Goal: Answer question/provide support

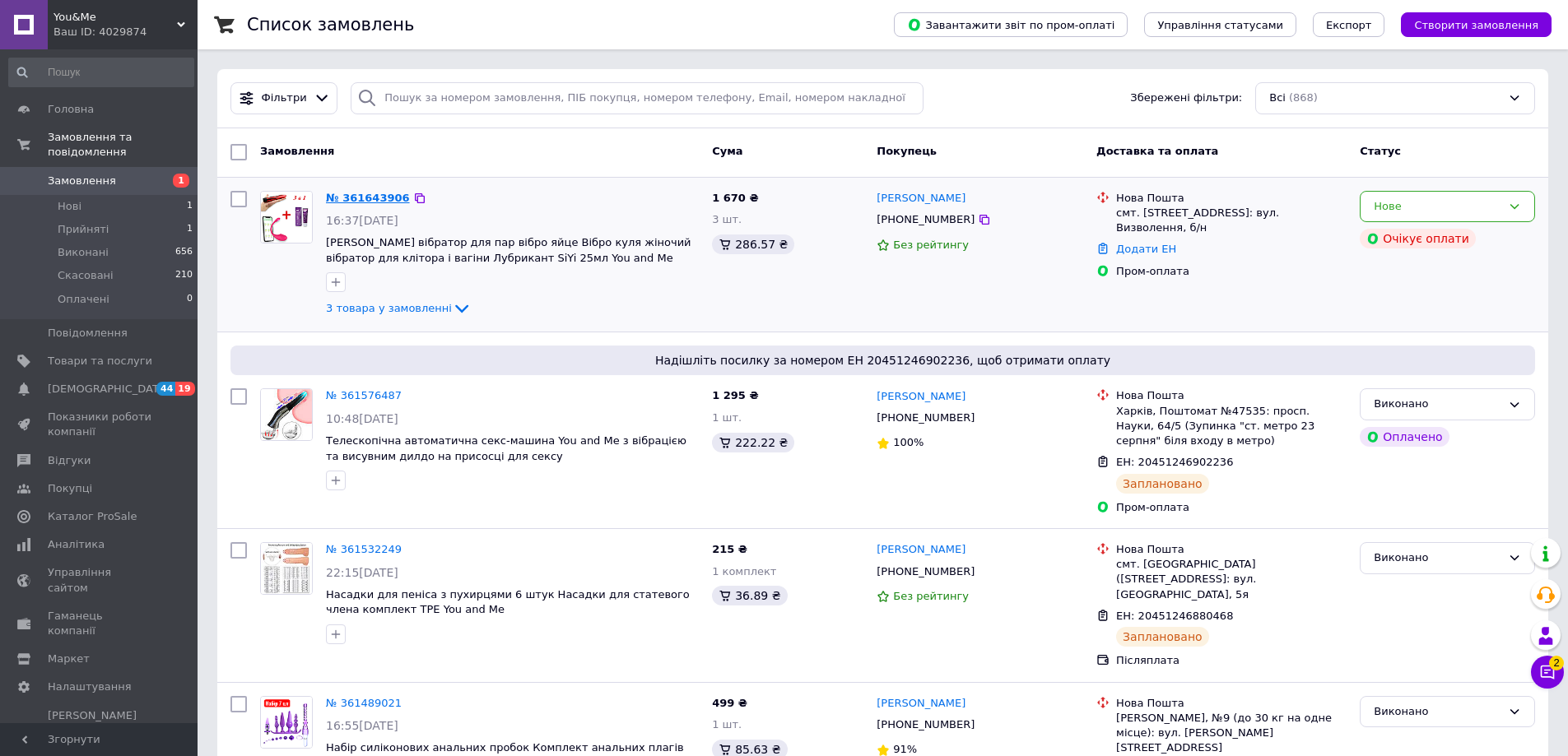
click at [371, 196] on link "№ 361643906" at bounding box center [368, 198] width 84 height 13
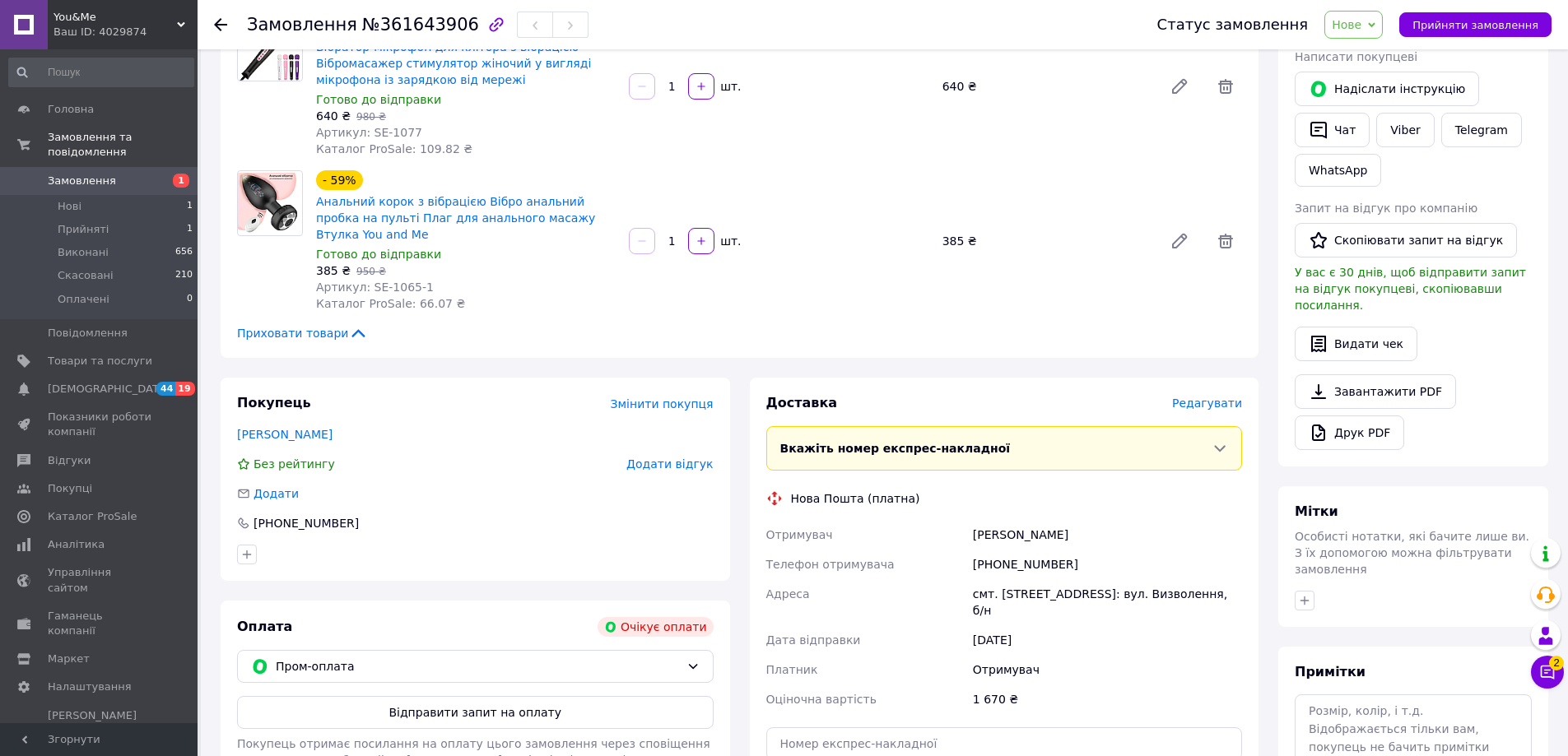
scroll to position [411, 0]
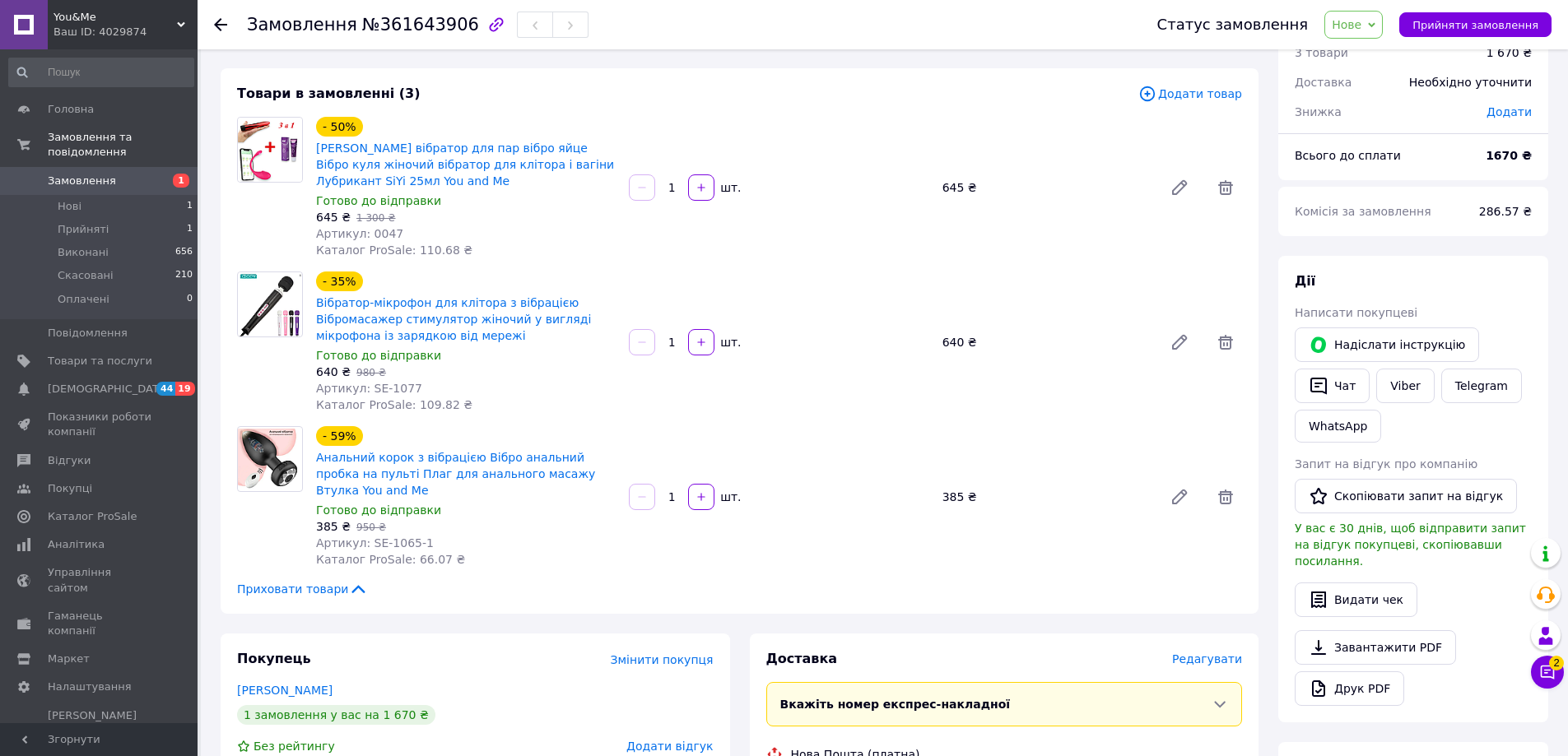
scroll to position [567, 0]
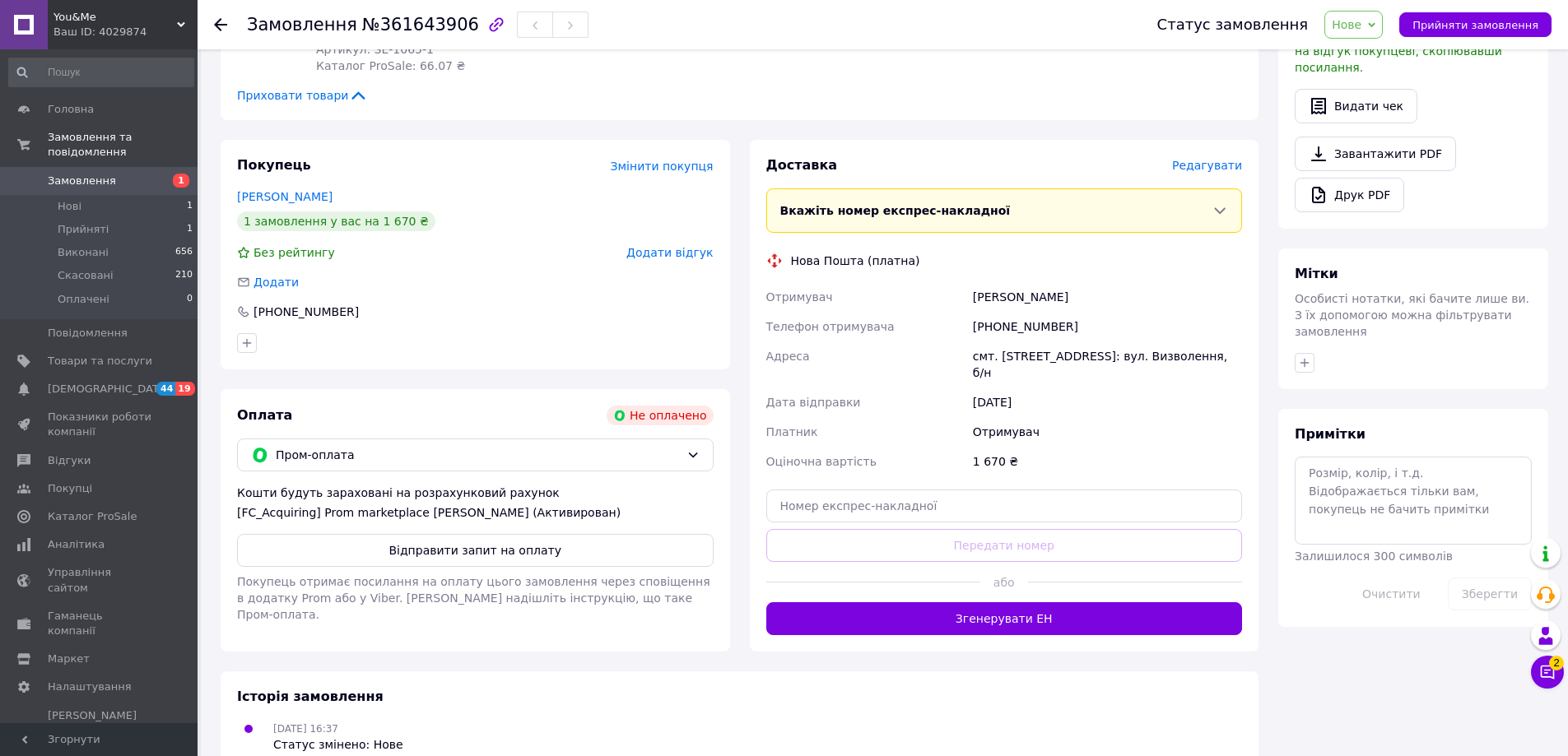
click at [1042, 320] on div "[PHONE_NUMBER]" at bounding box center [1107, 326] width 276 height 29
click at [1041, 312] on div "[PHONE_NUMBER]" at bounding box center [1107, 326] width 276 height 29
copy div "380688205390"
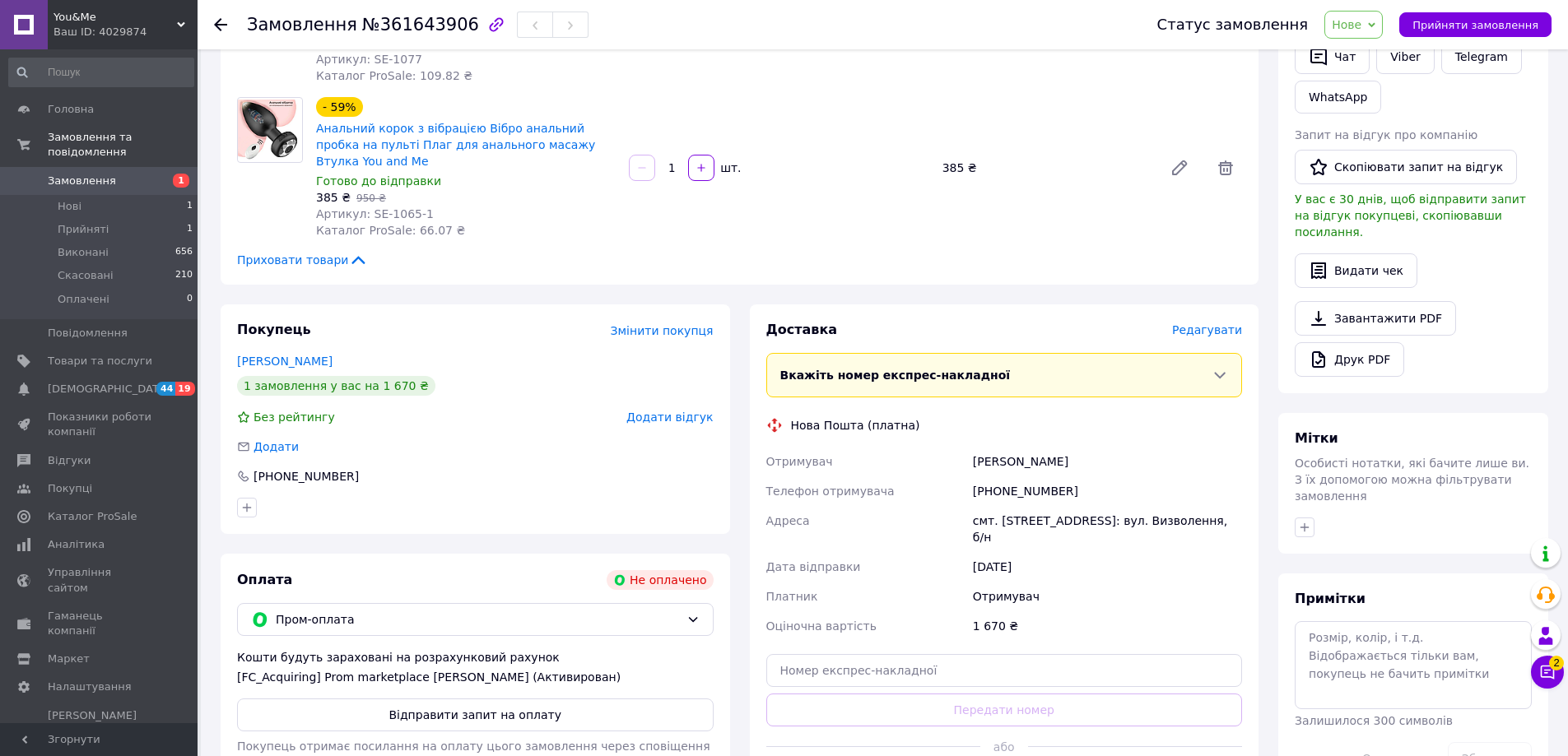
click at [1041, 267] on div "Товари в замовленні (3) Додати товар - 50% Смарт вібратор для пар вібро яйце Ві…" at bounding box center [739, 12] width 1038 height 546
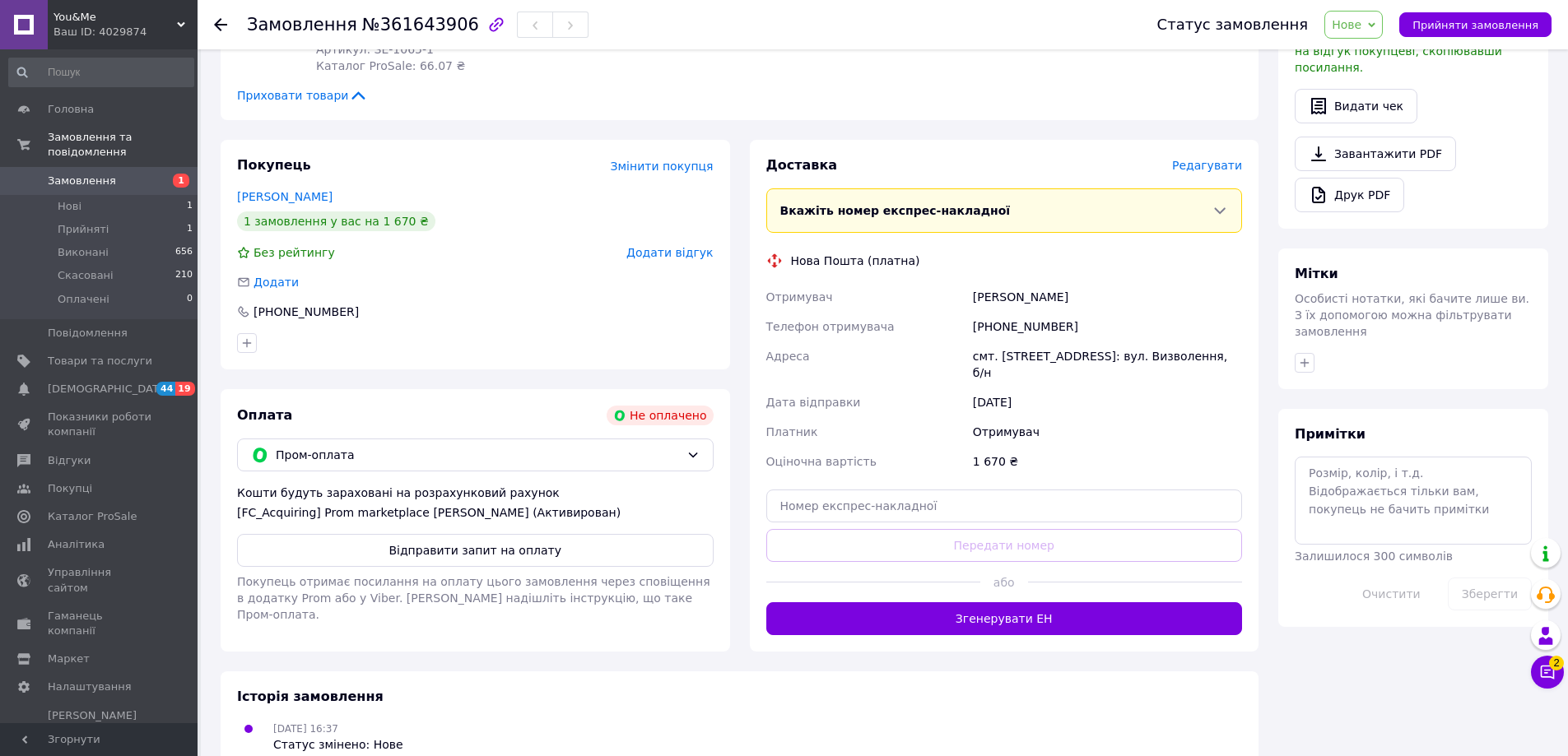
scroll to position [320, 0]
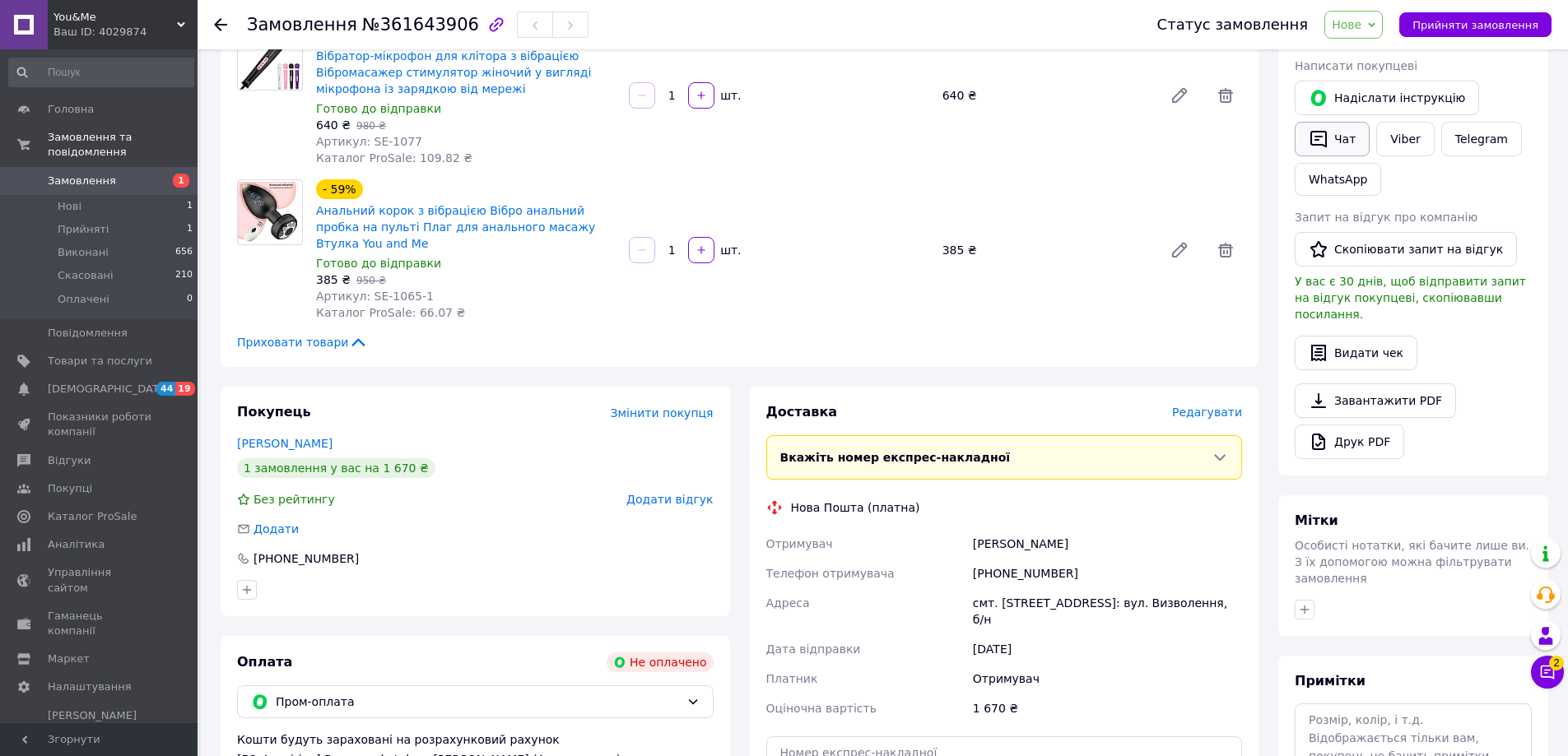
click at [1314, 139] on icon "button" at bounding box center [1317, 139] width 19 height 19
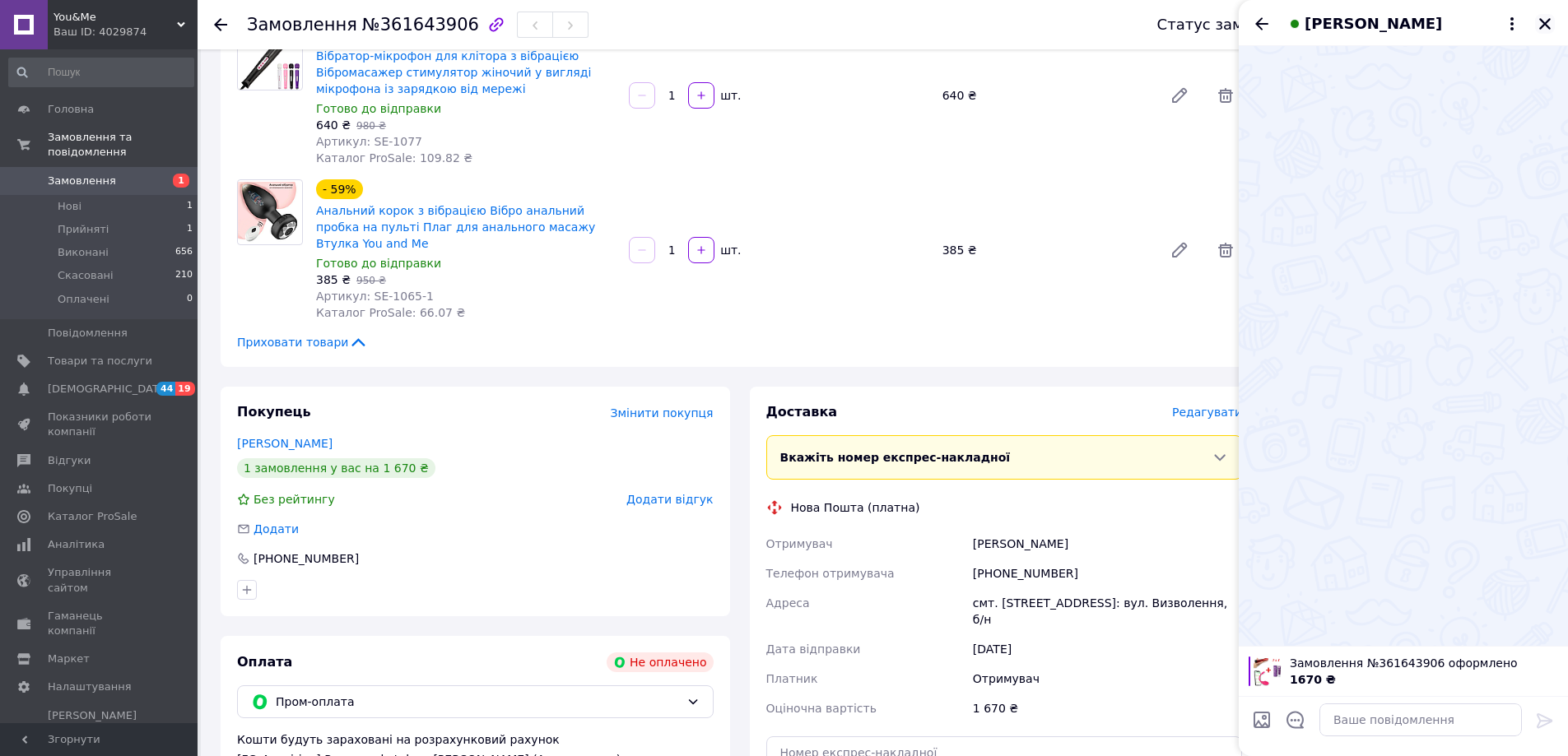
click at [1541, 30] on icon "Закрити" at bounding box center [1544, 24] width 15 height 15
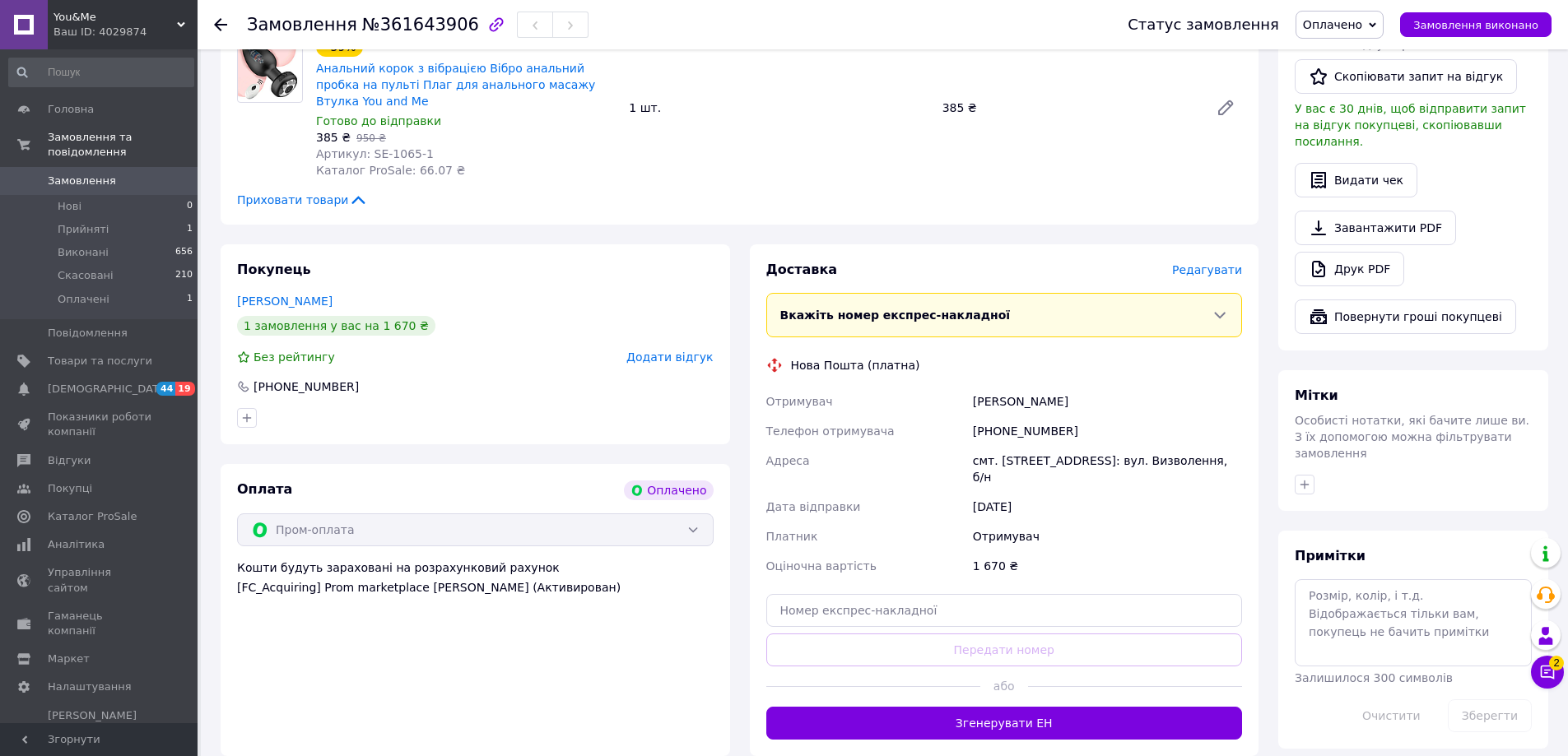
scroll to position [1032, 0]
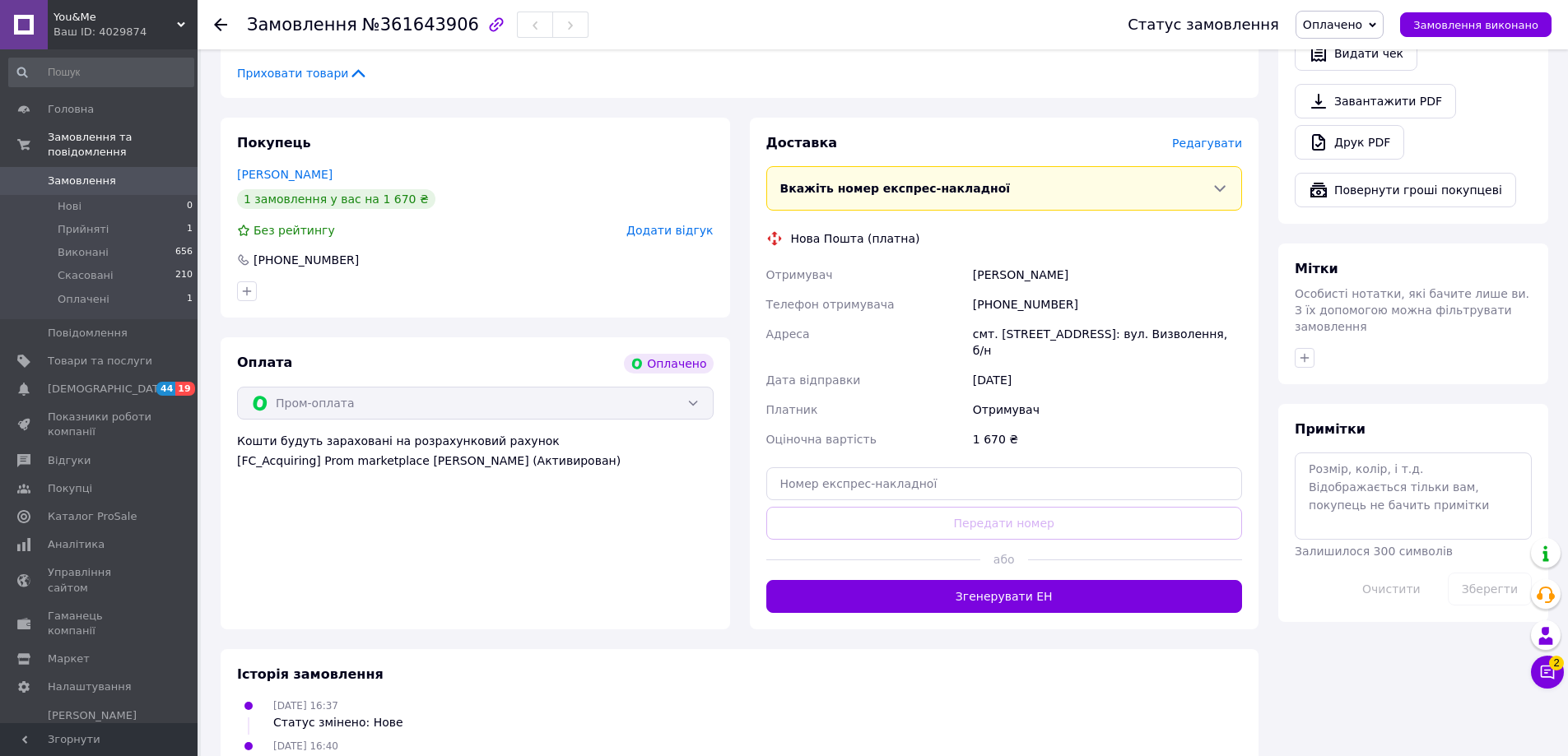
click at [1035, 289] on div "[PHONE_NUMBER]" at bounding box center [1107, 304] width 276 height 29
copy div "380688205390"
click at [380, 22] on span "№361643906" at bounding box center [420, 24] width 117 height 19
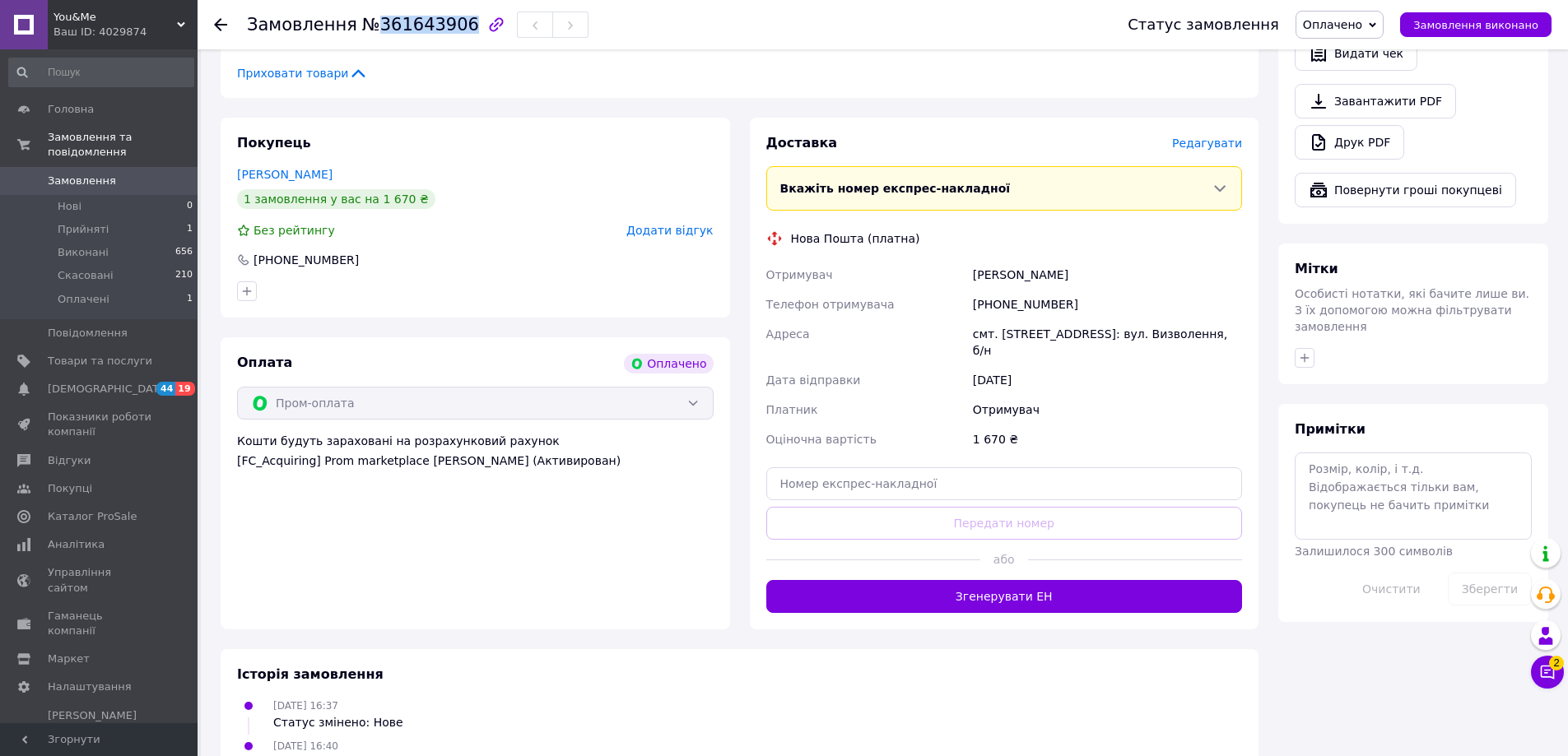
copy span "361643906"
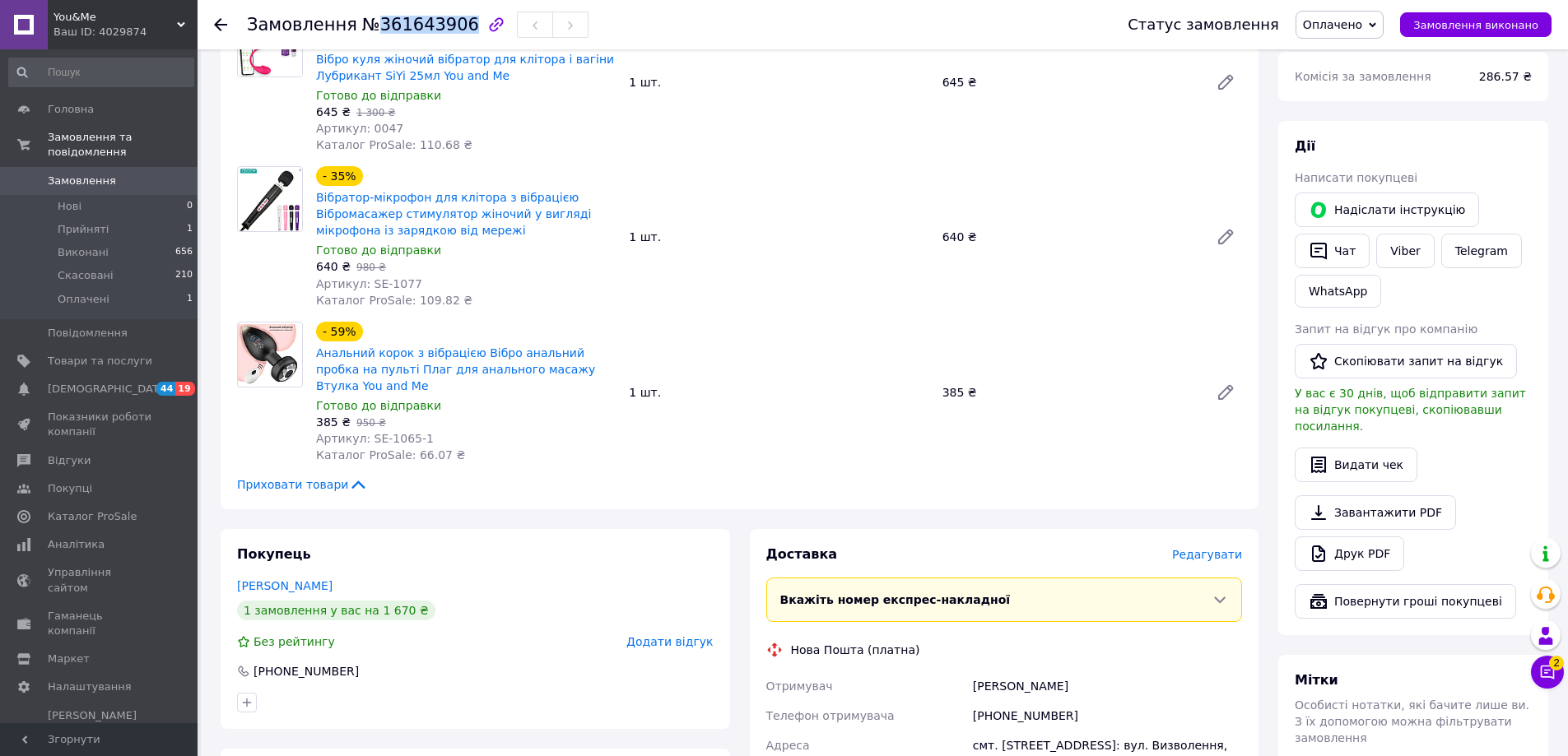
scroll to position [456, 0]
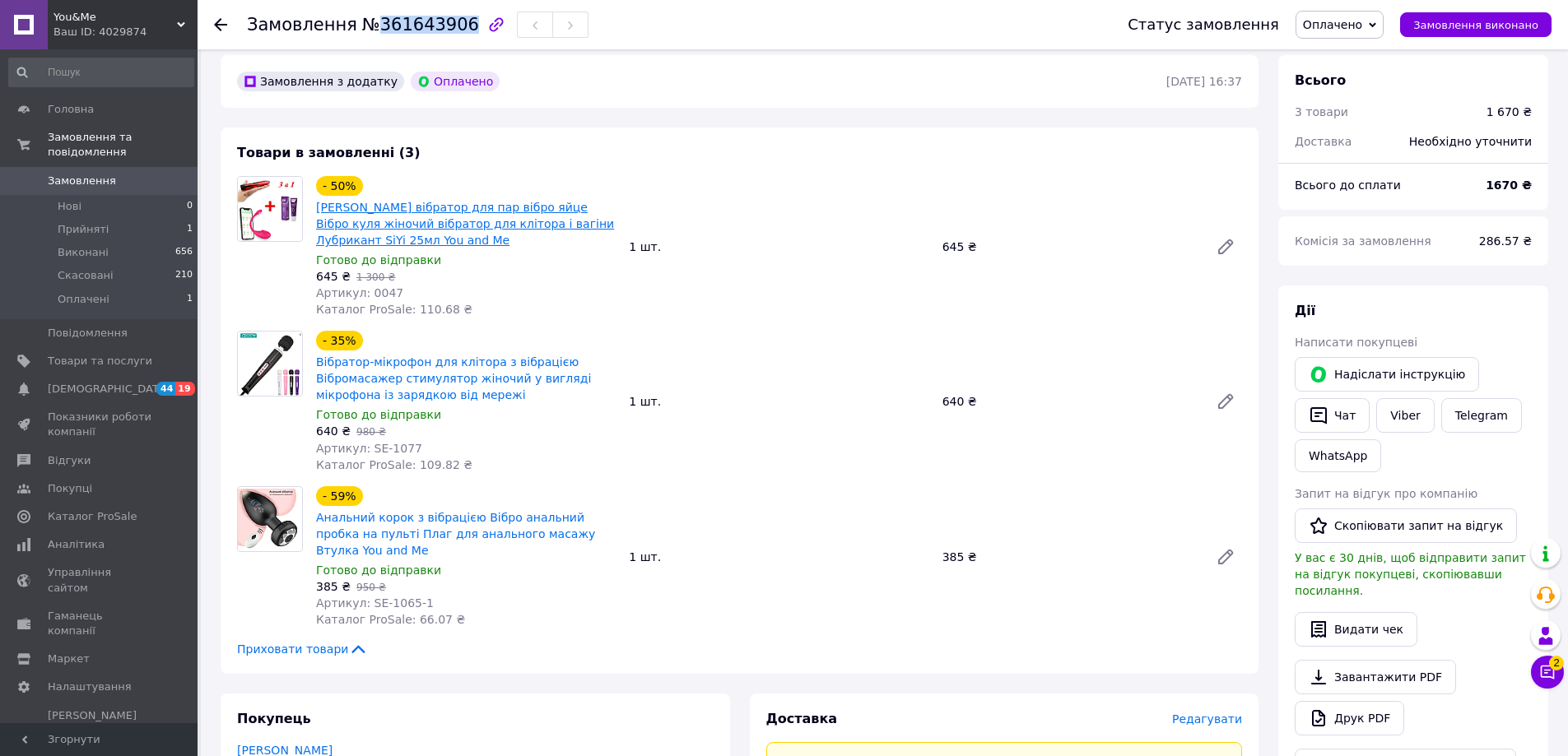
click at [424, 209] on link "[PERSON_NAME] вібратор для пар вібро яйце Вібро куля жіночий вібратор для кліто…" at bounding box center [465, 224] width 298 height 46
click at [1338, 398] on button "Чат" at bounding box center [1332, 415] width 75 height 34
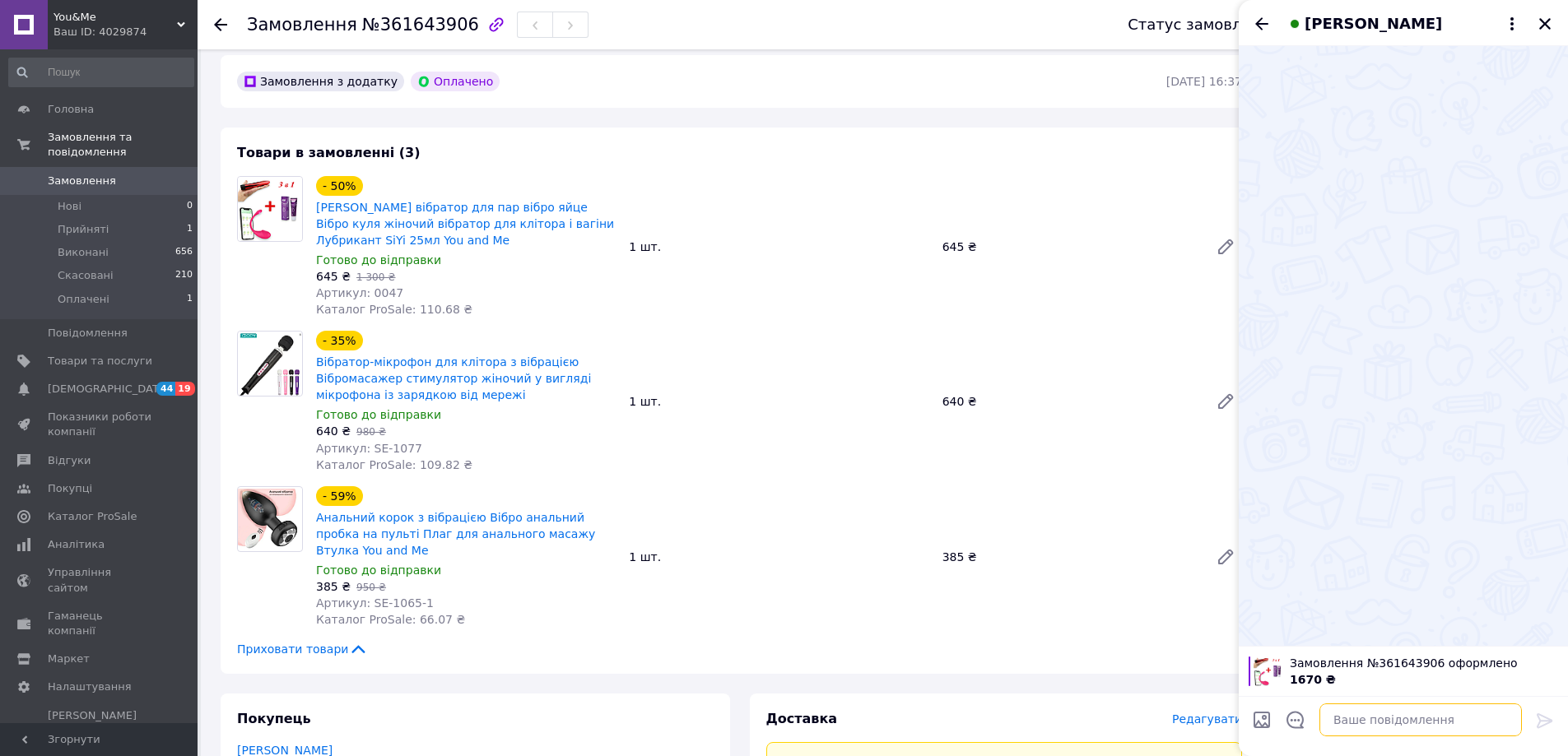
click at [1365, 709] on textarea at bounding box center [1420, 719] width 203 height 33
paste textarea "Добрий день! За замовленням № 361643906, все є в наявності. Відправка найближча…"
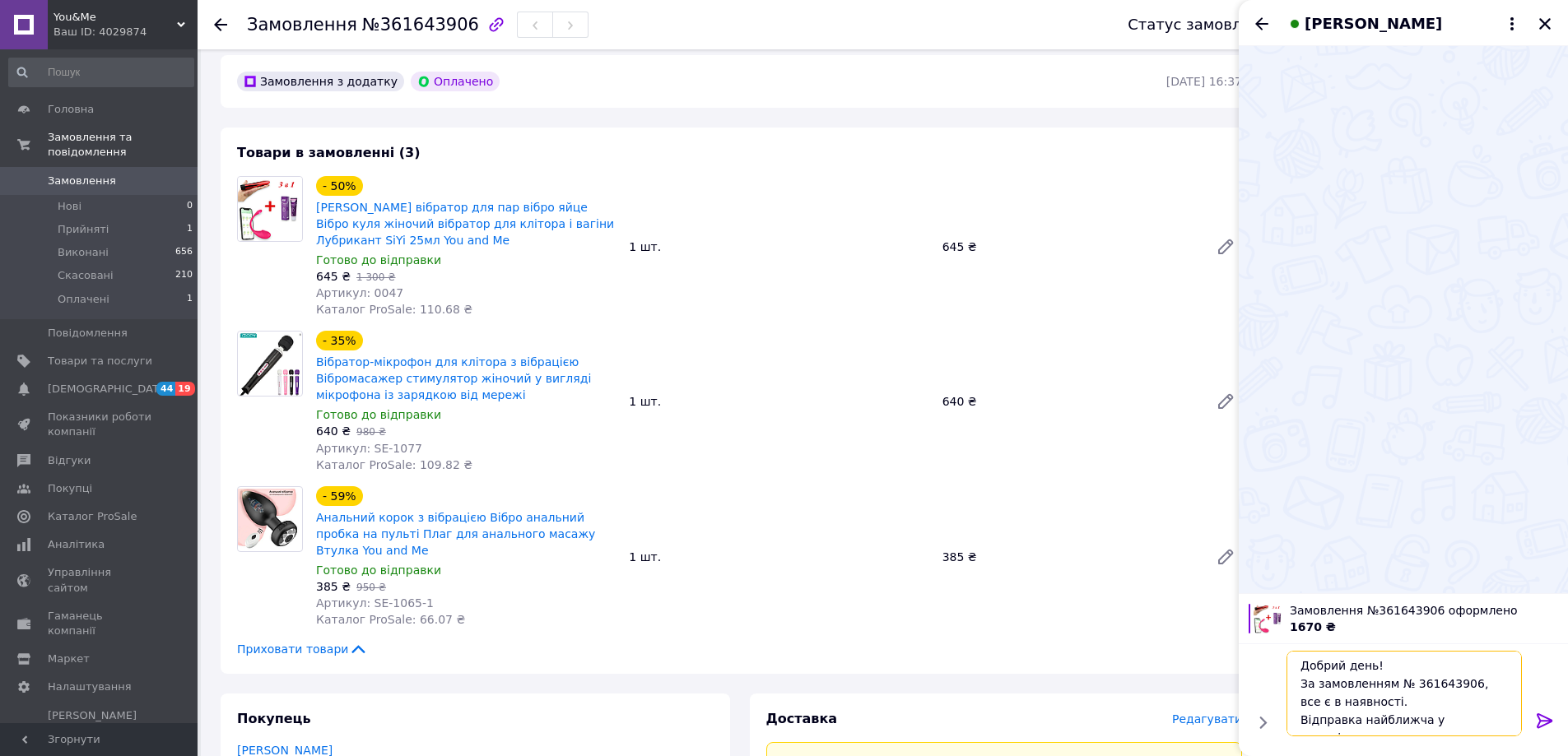
type textarea "Добрий день! За замовленням № 361643906, все є в наявності. Відправка найближча…"
click at [1545, 716] on icon at bounding box center [1544, 721] width 16 height 15
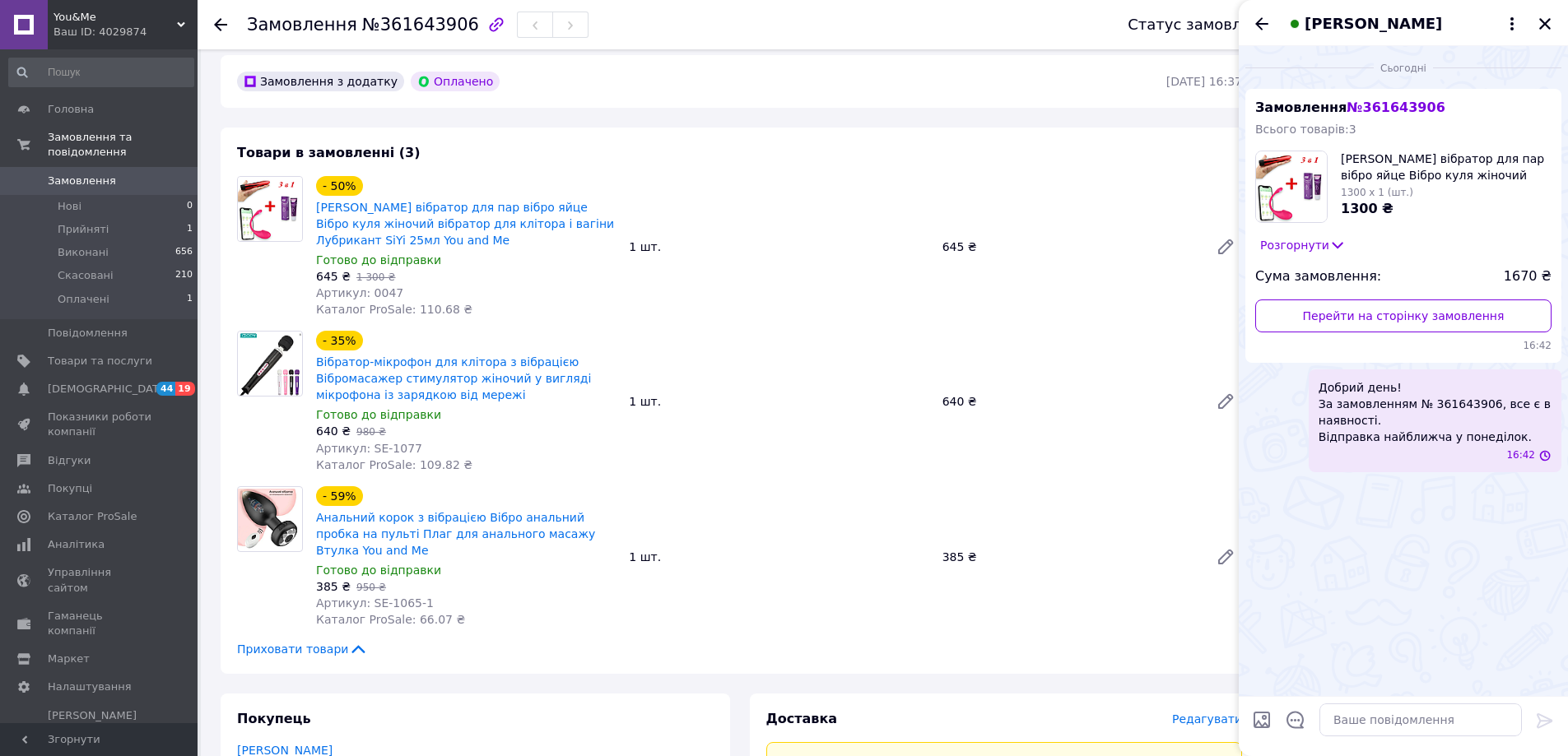
scroll to position [0, 0]
click at [1426, 728] on textarea at bounding box center [1420, 719] width 203 height 33
click at [1400, 730] on textarea at bounding box center [1420, 719] width 203 height 33
paste textarea "м"
type textarea "м"
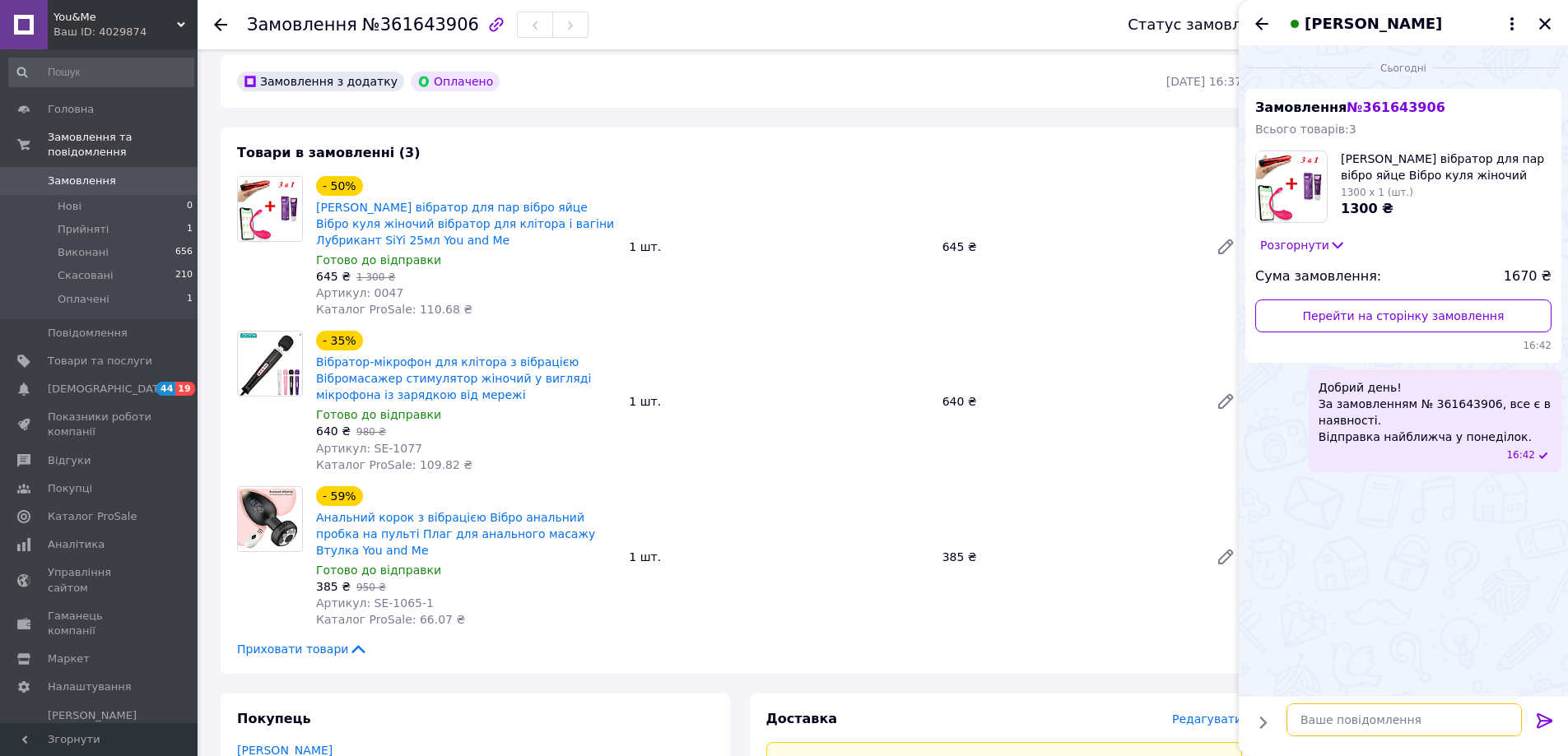
type textarea "\"
paste textarea
click at [1426, 709] on textarea at bounding box center [1420, 719] width 203 height 33
click at [1265, 720] on input "Завантажити файли" at bounding box center [1261, 719] width 19 height 19
click at [1267, 717] on input "Завантажити файли" at bounding box center [1261, 719] width 19 height 19
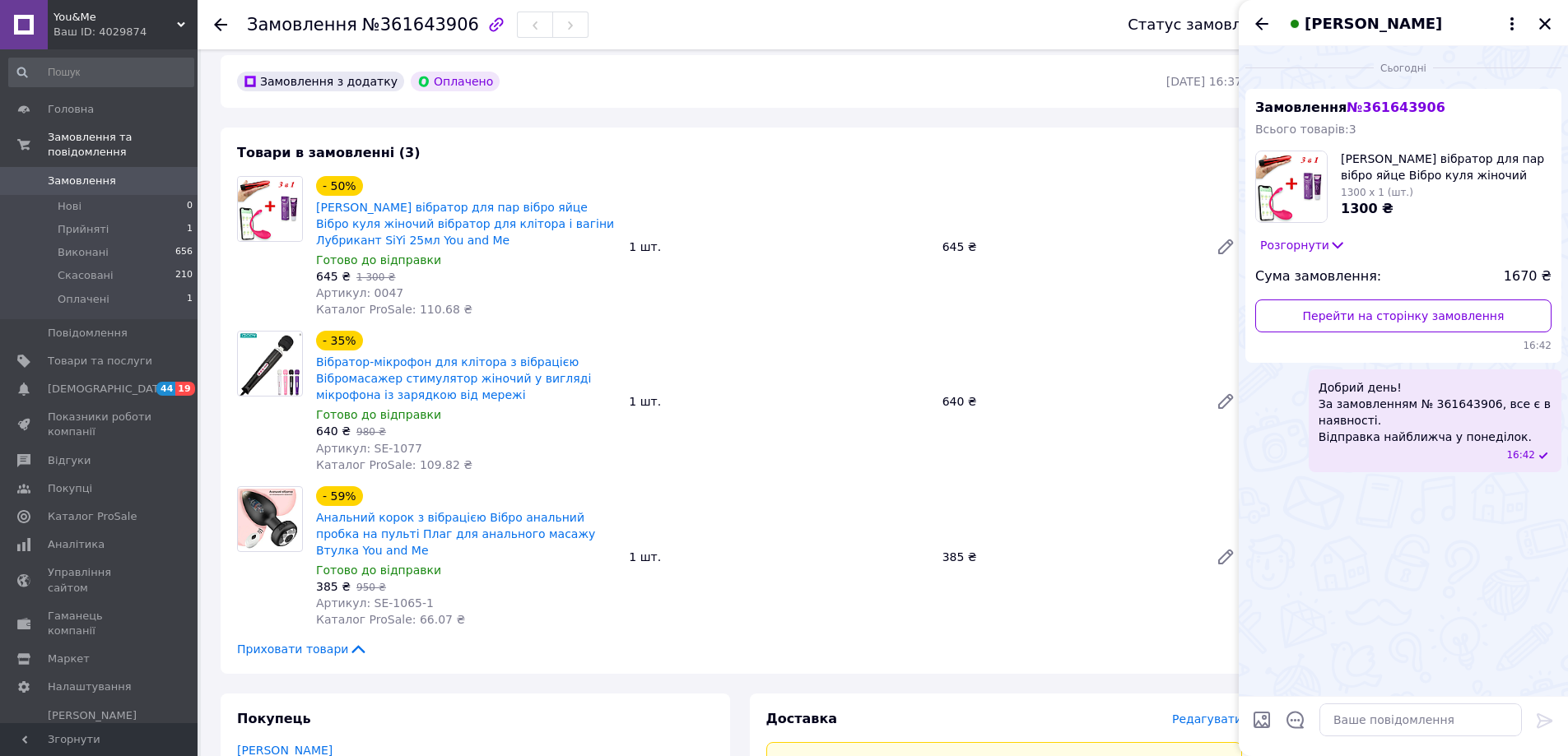
type input "C:\fakepath\Screenshot_514.png"
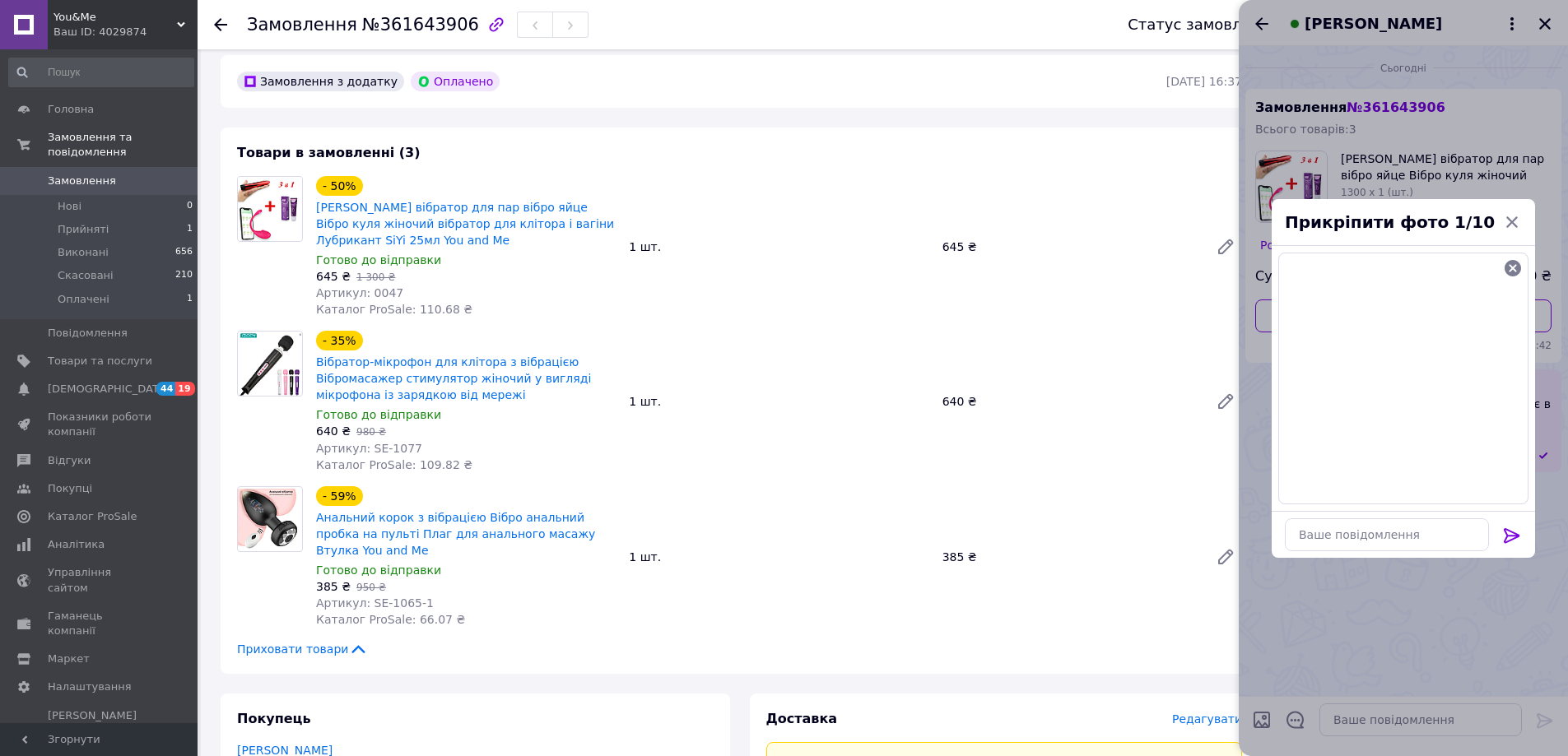
click at [1507, 532] on icon at bounding box center [1511, 536] width 16 height 15
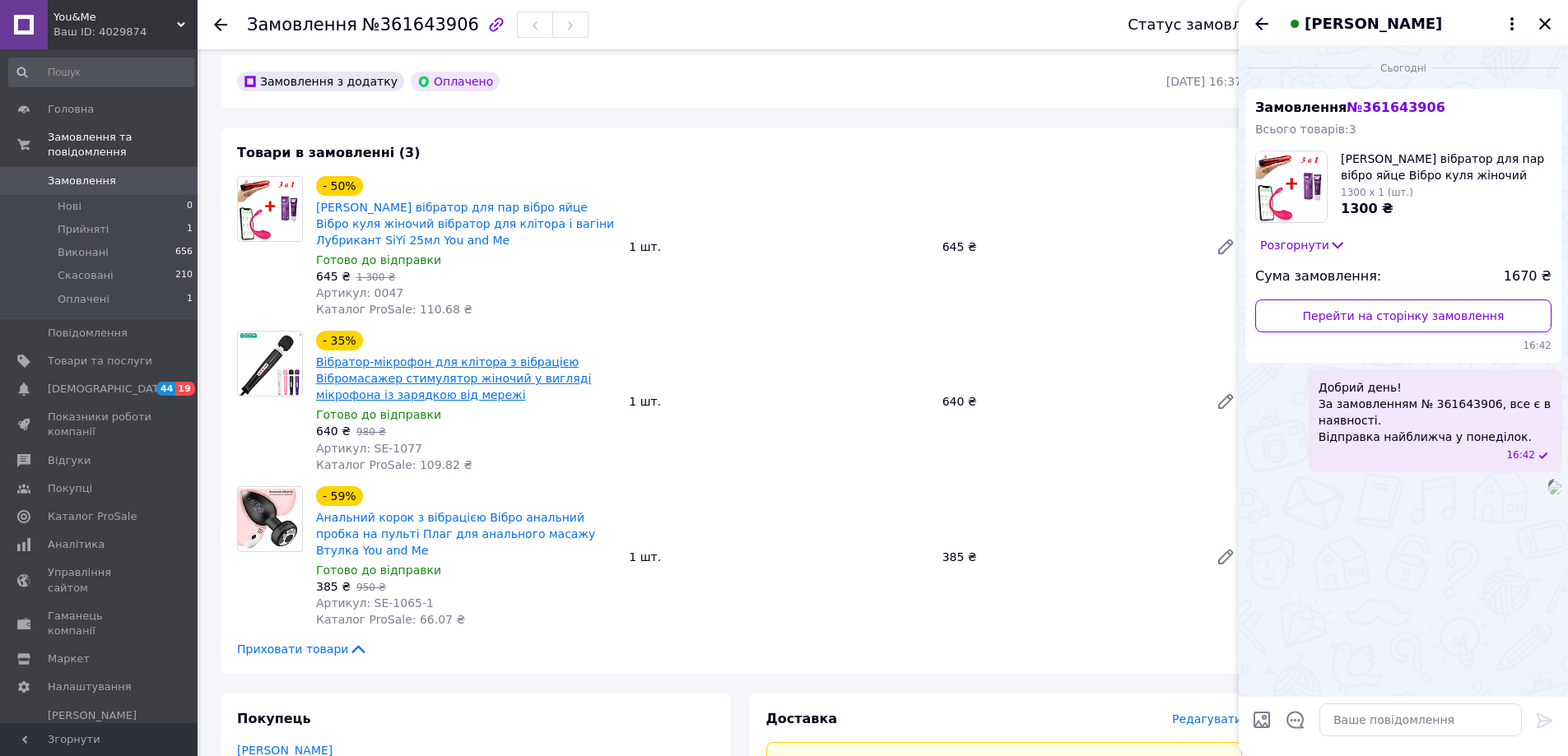
click at [417, 371] on link "Вібратор-мікрофон для клітора з вібрацією Вібромасажер стимулятор жіночий у виг…" at bounding box center [453, 378] width 275 height 46
click at [1403, 725] on textarea at bounding box center [1420, 719] width 203 height 33
click at [1261, 720] on input "Завантажити файли" at bounding box center [1261, 719] width 19 height 19
type input "C:\fakepath\Screenshot_515.png"
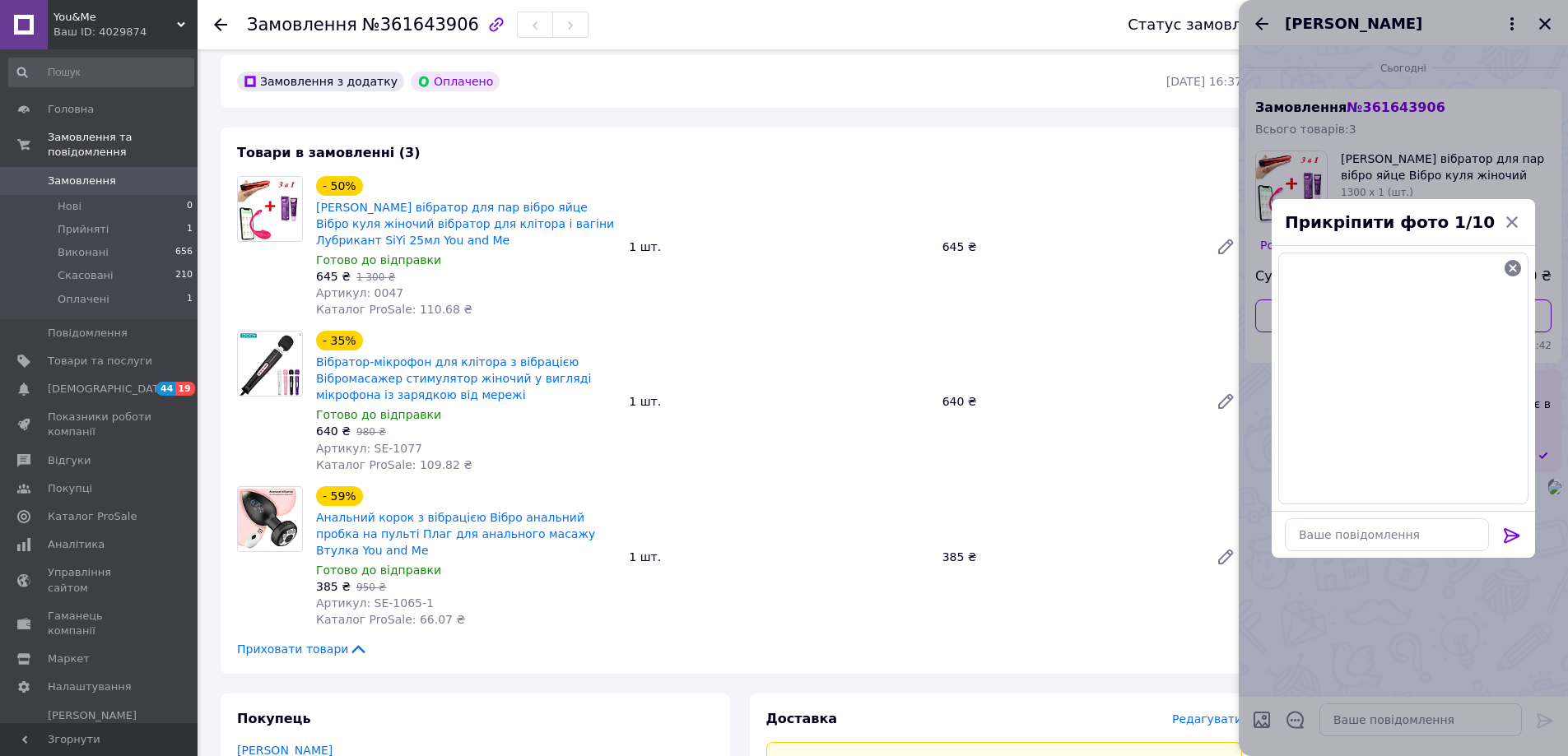
click at [1506, 537] on icon at bounding box center [1511, 535] width 19 height 19
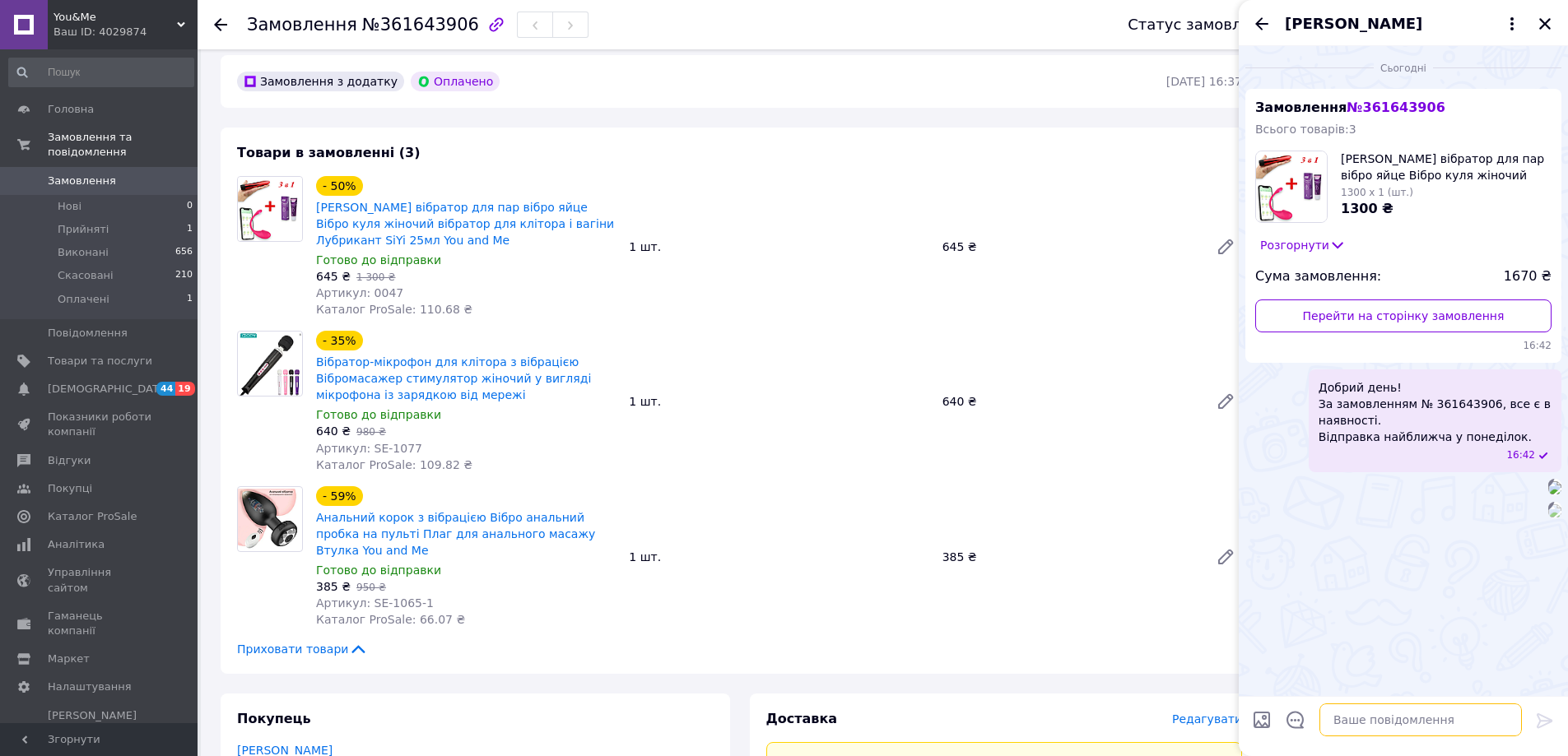
click at [1351, 720] on textarea at bounding box center [1420, 719] width 203 height 33
type textarea "Оберіть, будь ласка, кольори"
drag, startPoint x: 1548, startPoint y: 24, endPoint x: 1009, endPoint y: 35, distance: 539.1
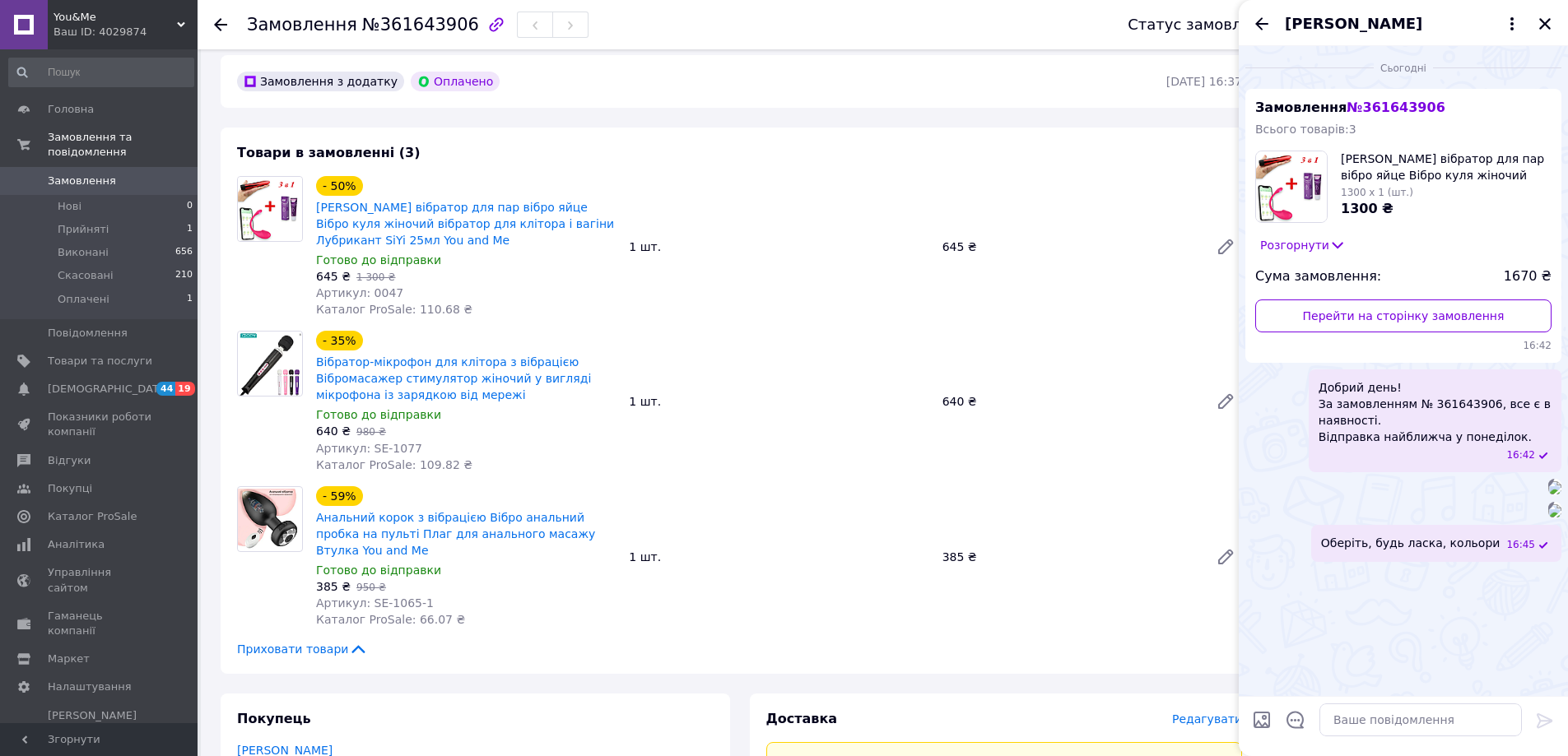
click at [1547, 24] on icon "Закрити" at bounding box center [1544, 24] width 15 height 15
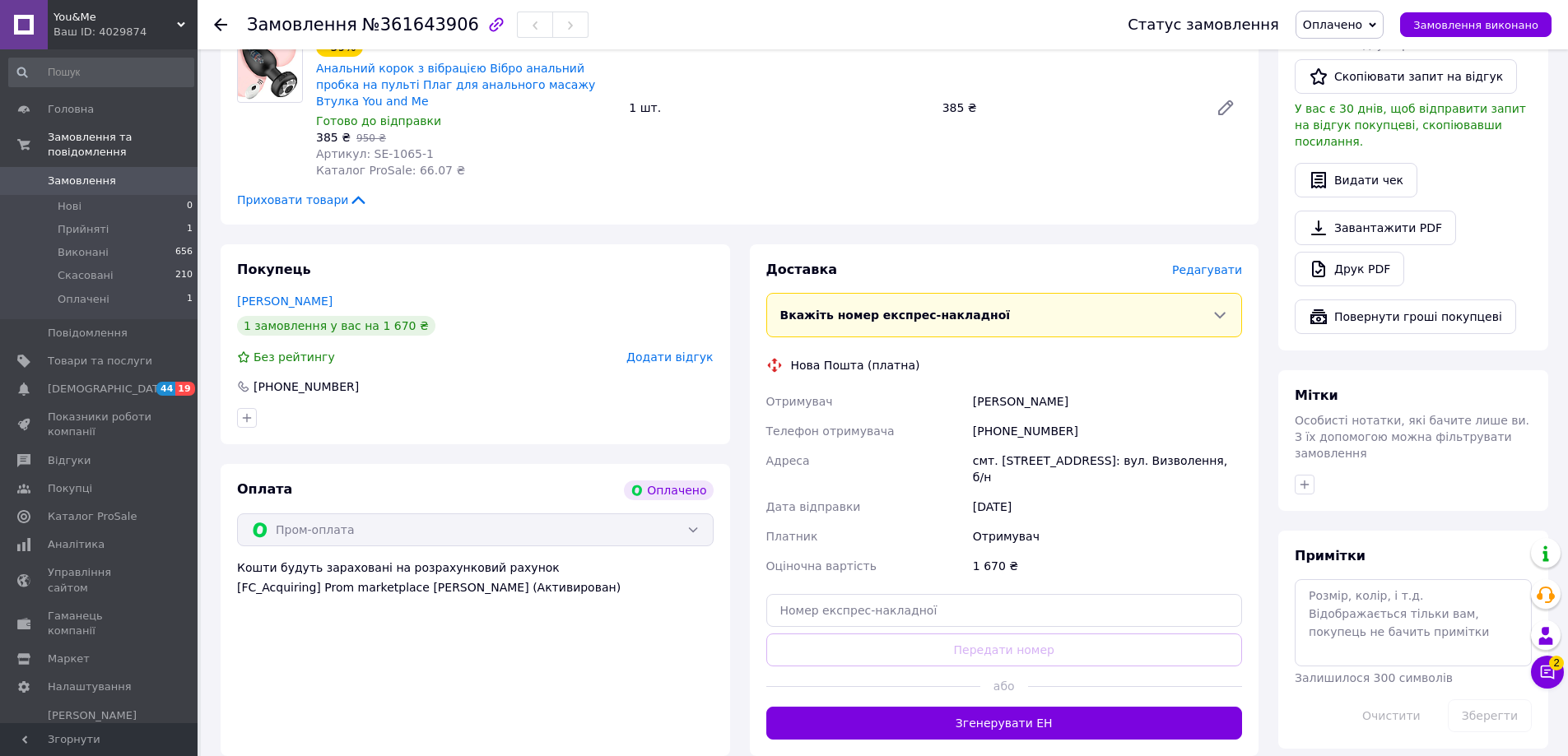
scroll to position [987, 0]
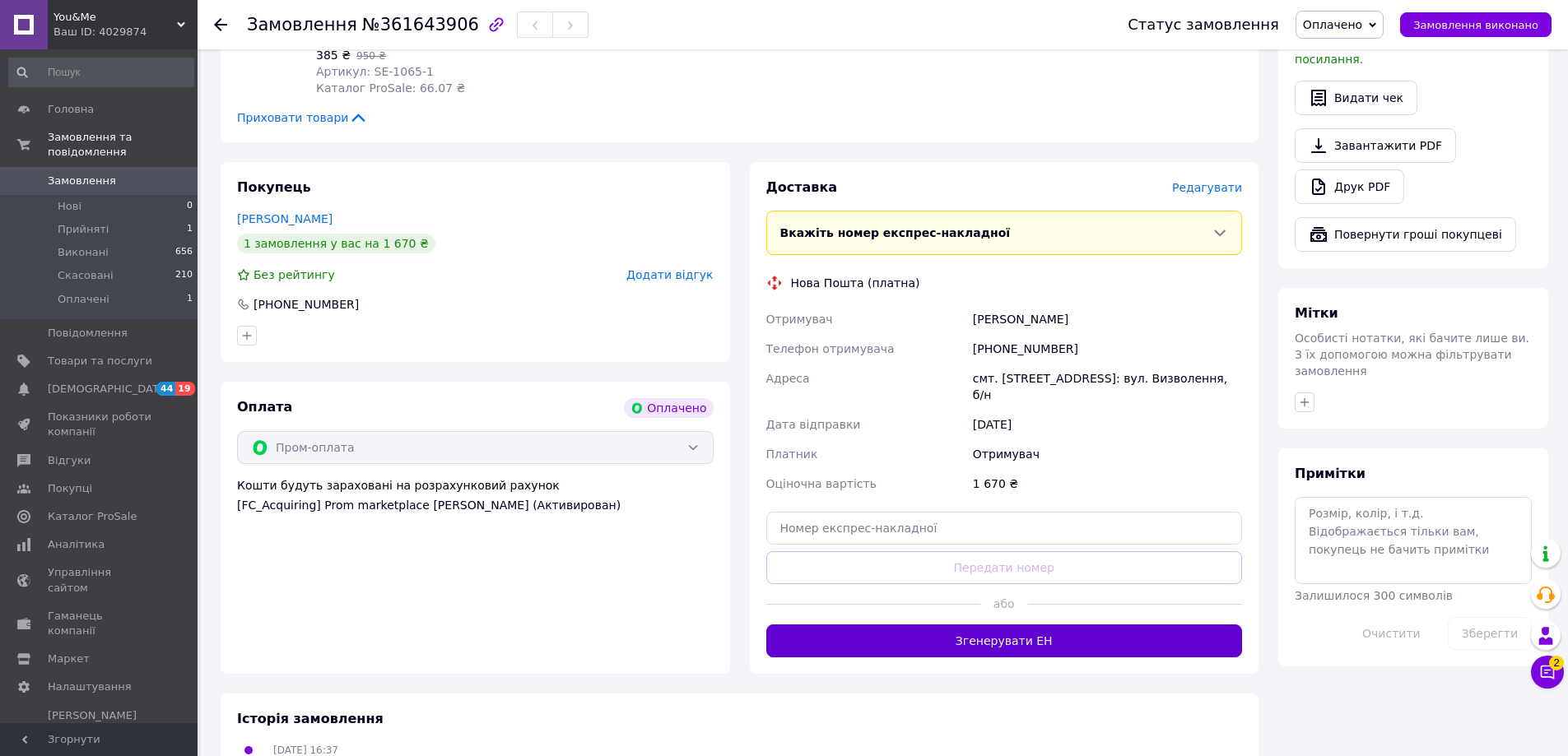
click at [1027, 625] on button "Згенерувати ЕН" at bounding box center [1004, 641] width 476 height 33
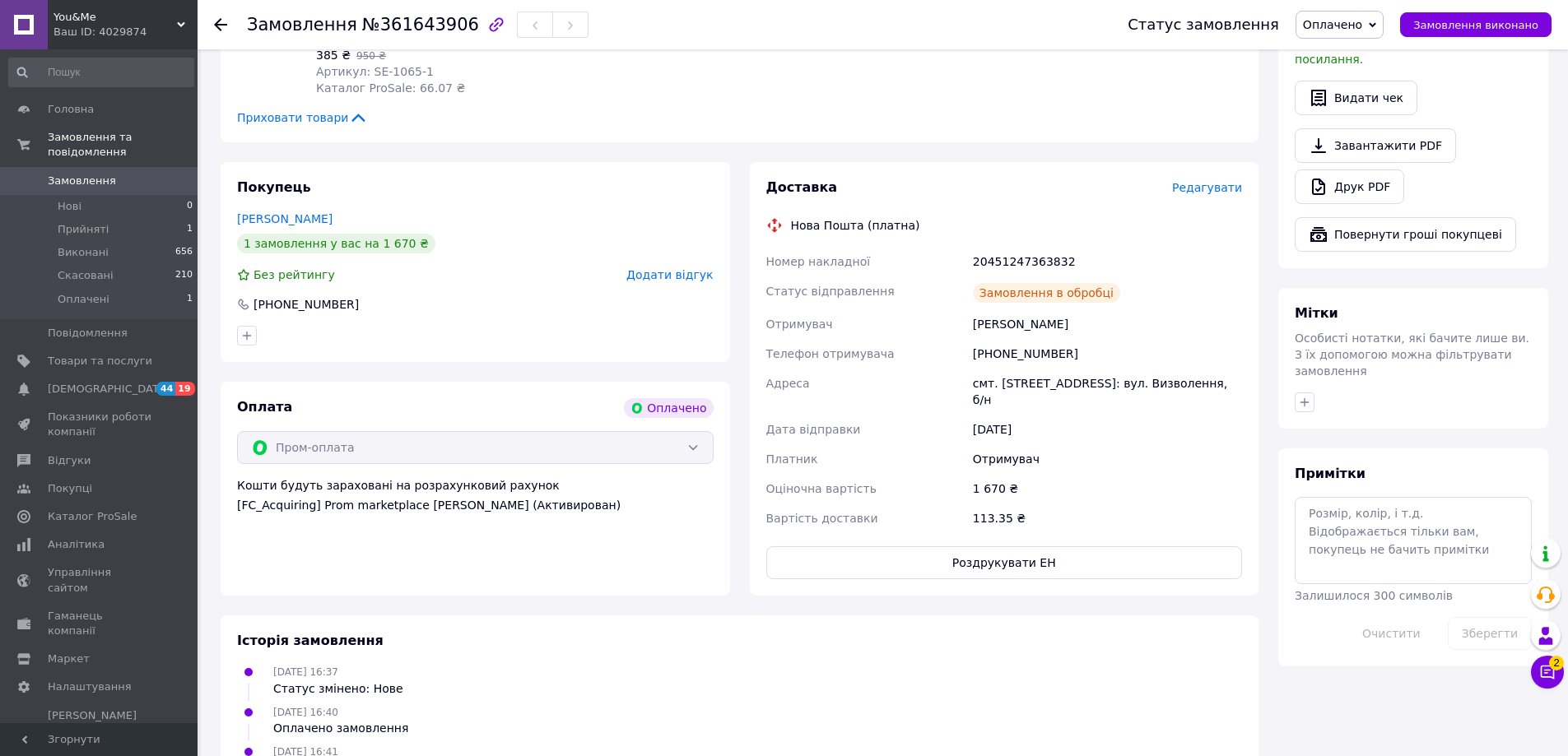
click at [1051, 246] on div "20451247363832" at bounding box center [1107, 261] width 276 height 29
copy div "20451247363832"
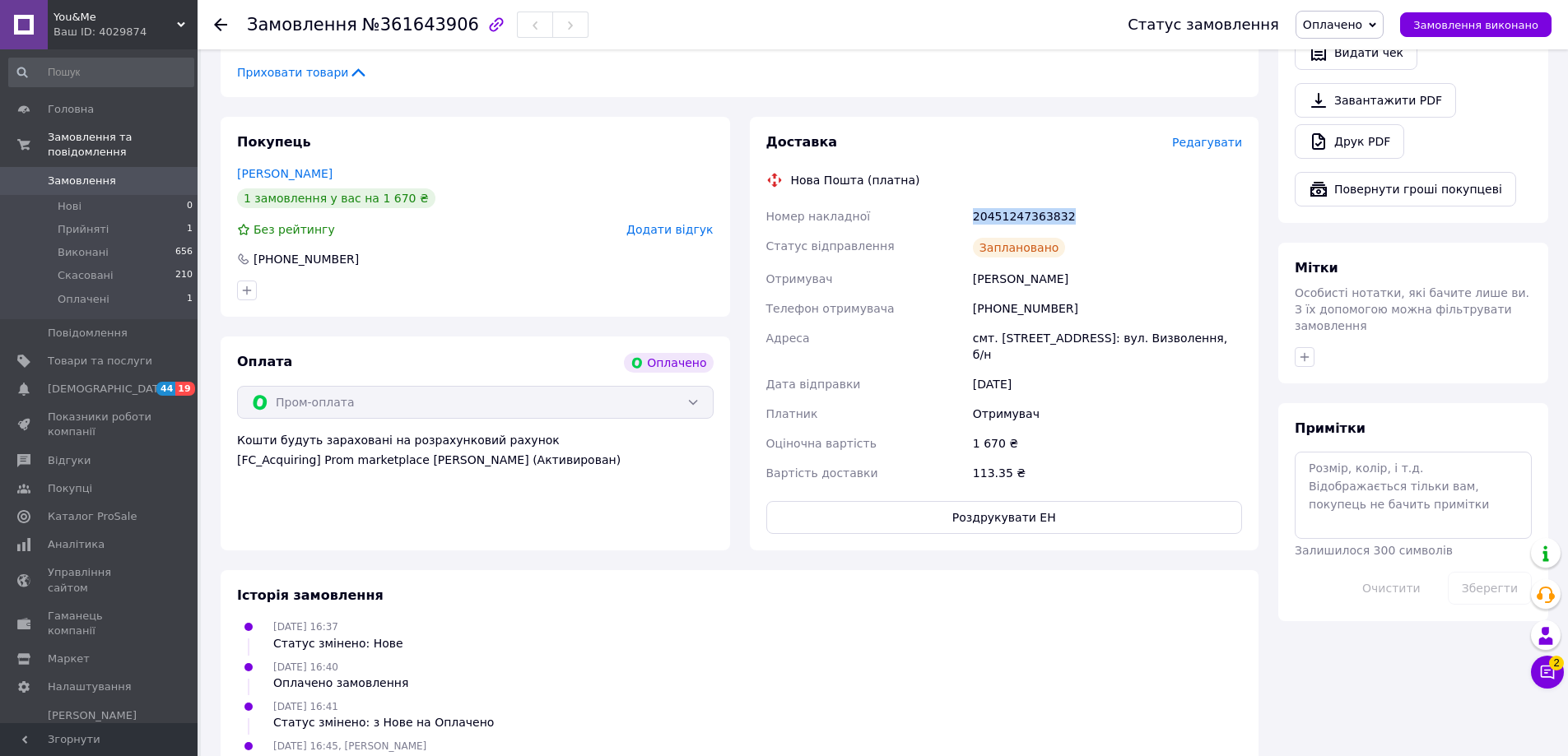
scroll to position [785, 0]
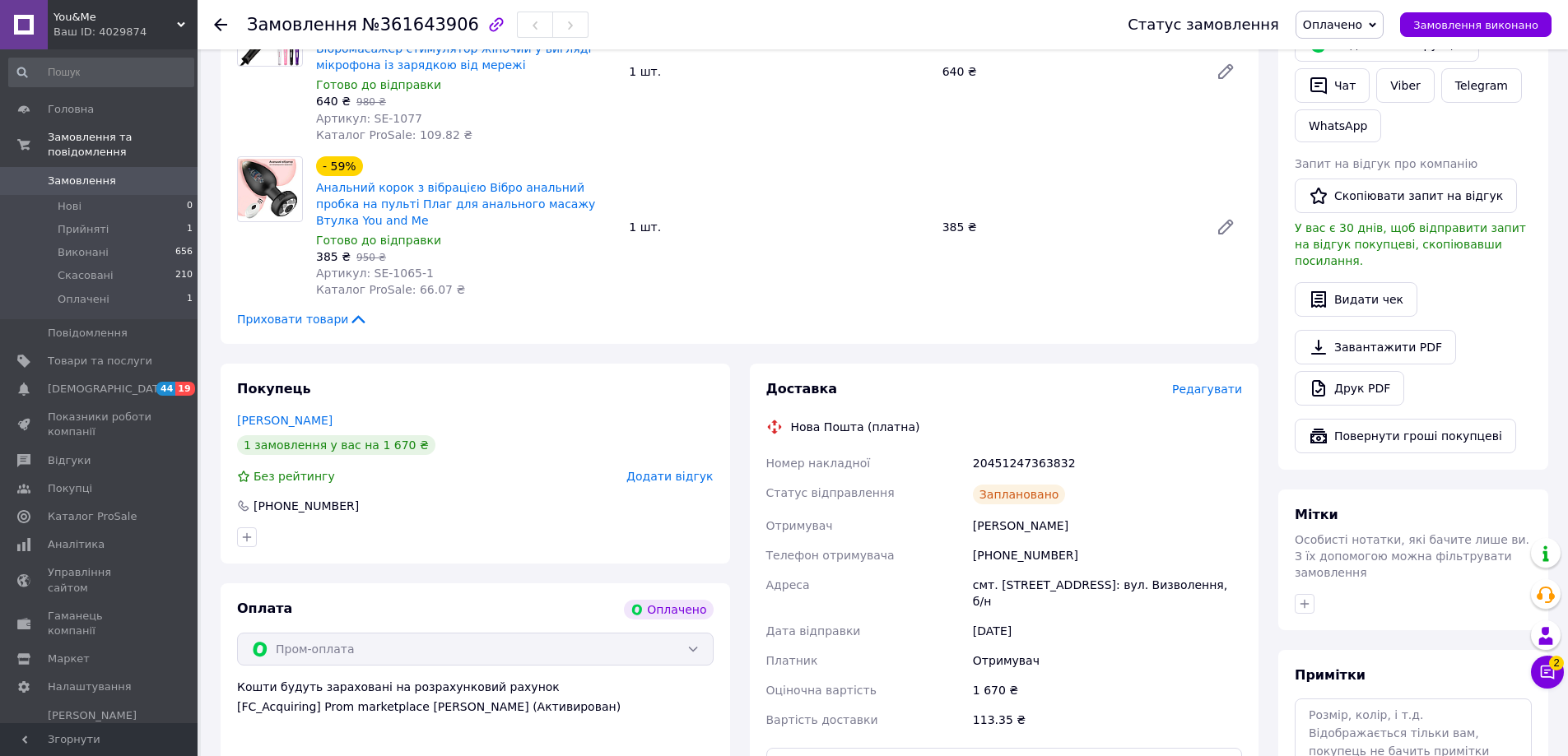
click at [965, 311] on div "Приховати товари" at bounding box center [739, 320] width 1004 height 17
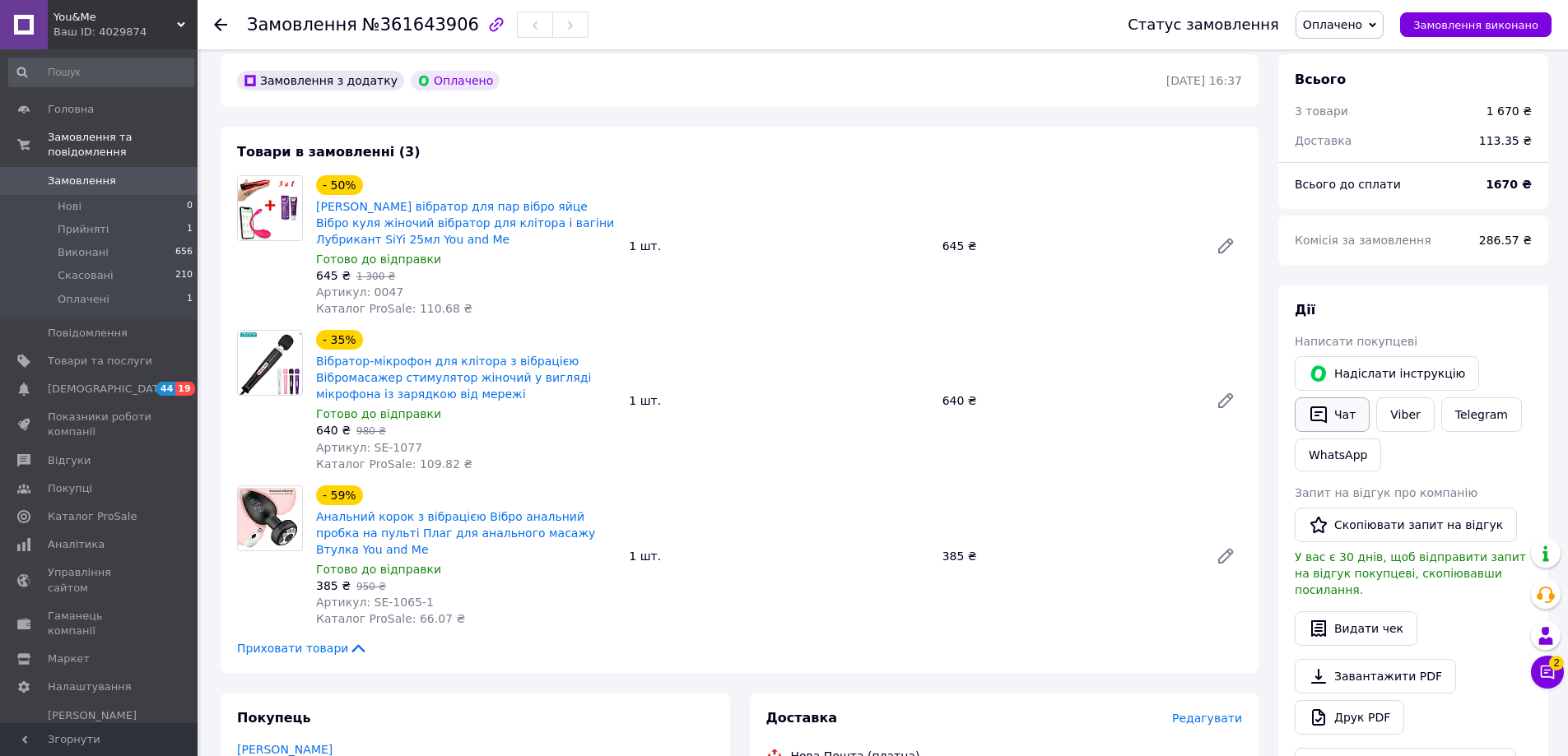
click at [1353, 399] on button "Чат" at bounding box center [1332, 415] width 75 height 34
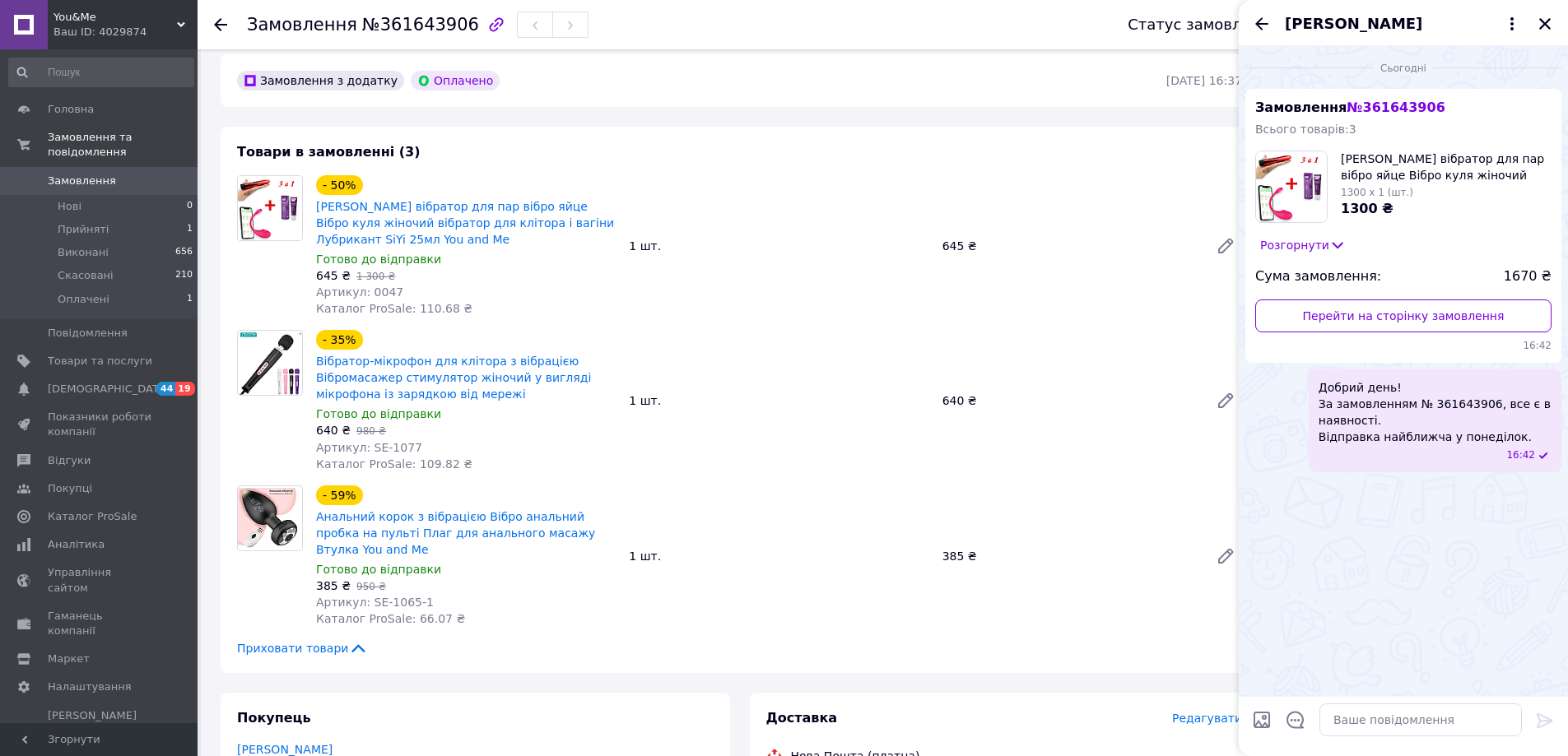
scroll to position [270, 0]
click at [1541, 24] on icon "Закрити" at bounding box center [1544, 24] width 15 height 15
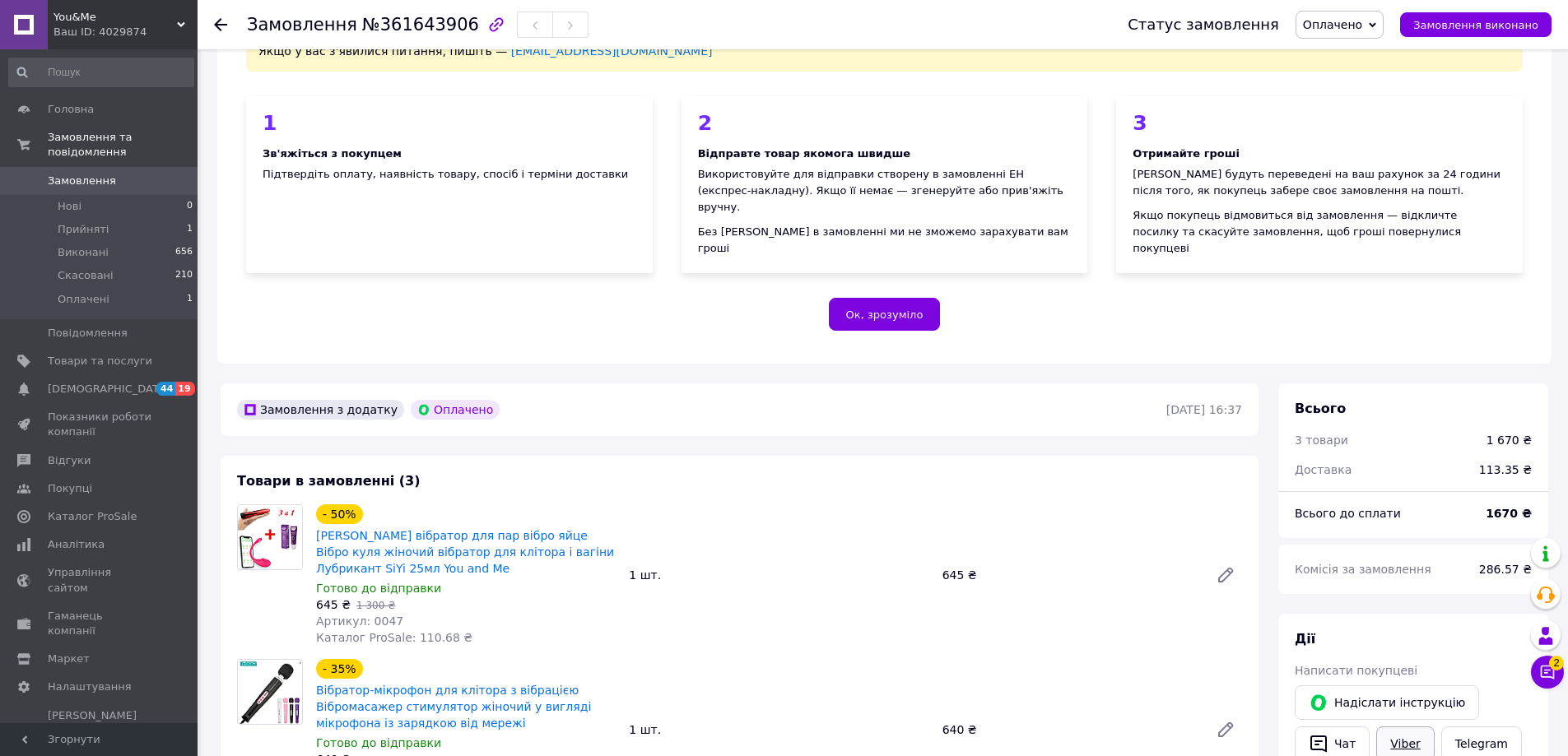
scroll to position [374, 0]
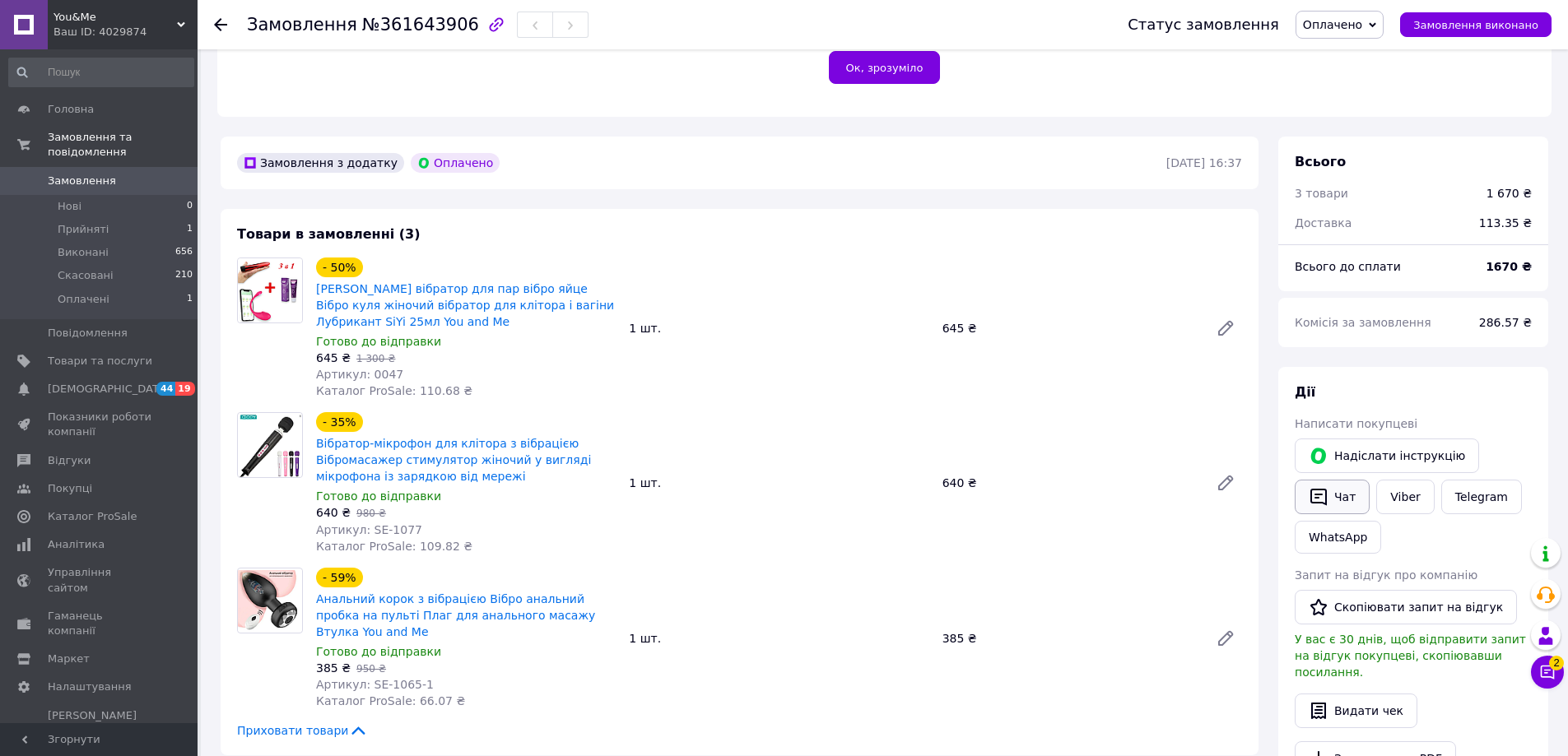
click at [1356, 488] on button "Чат" at bounding box center [1332, 496] width 75 height 34
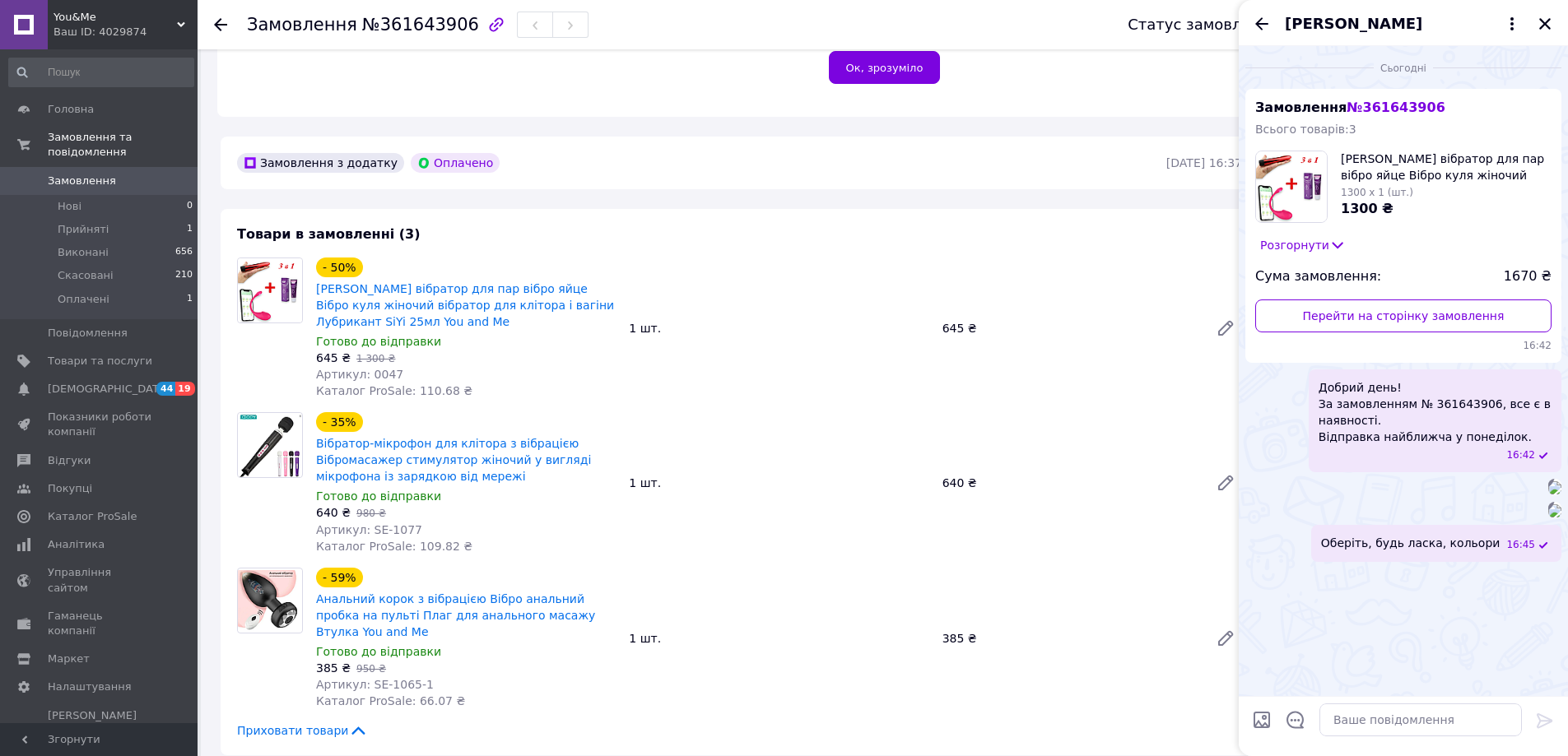
scroll to position [270, 0]
click at [1542, 21] on icon "Закрити" at bounding box center [1544, 24] width 12 height 12
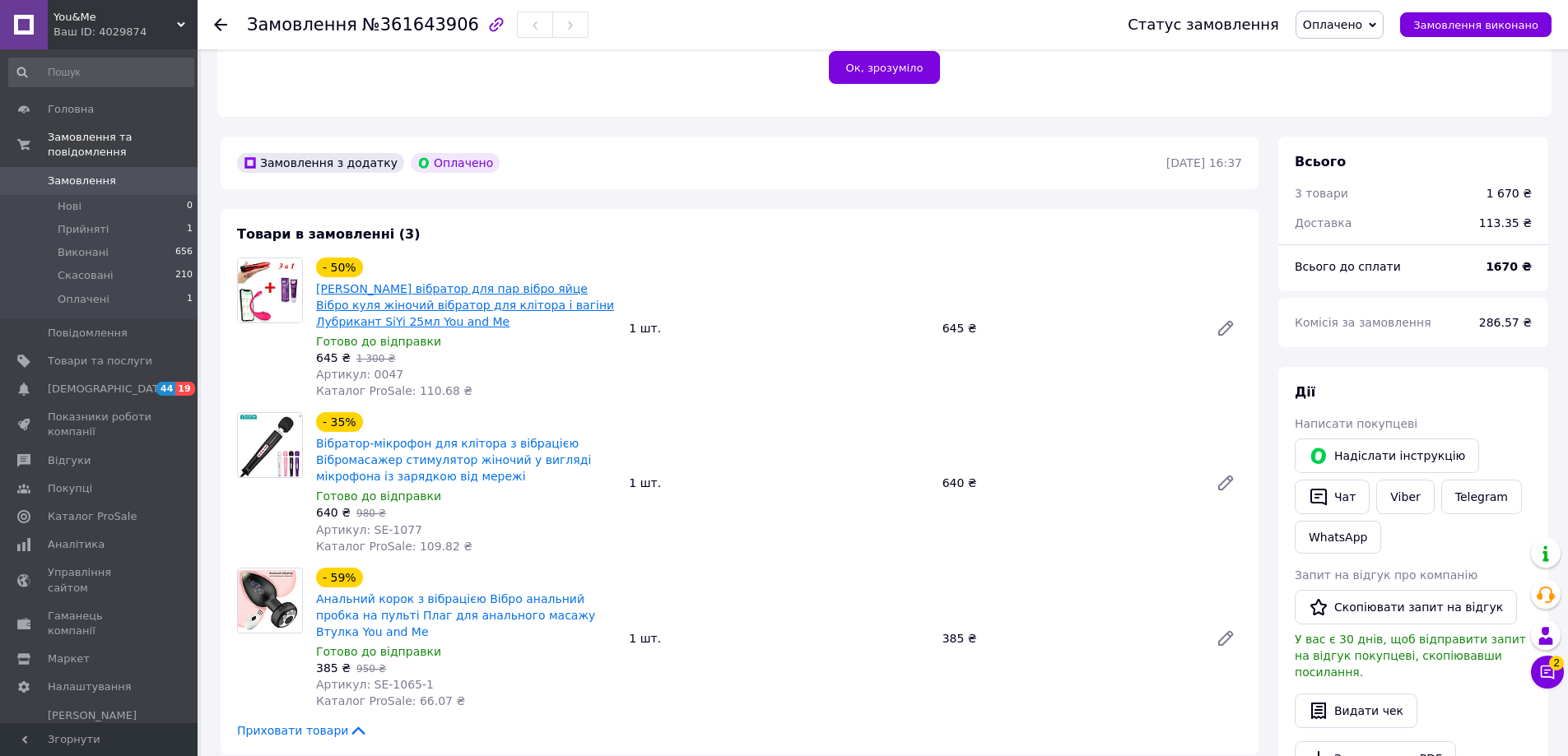
click at [383, 283] on link "[PERSON_NAME] вібратор для пар вібро яйце Вібро куля жіночий вібратор для кліто…" at bounding box center [465, 305] width 298 height 46
click at [440, 436] on link "Вібратор-мікрофон для клітора з вібрацією Вібромасажер стимулятор жіночий у виг…" at bounding box center [453, 459] width 275 height 46
